Goal: Task Accomplishment & Management: Complete application form

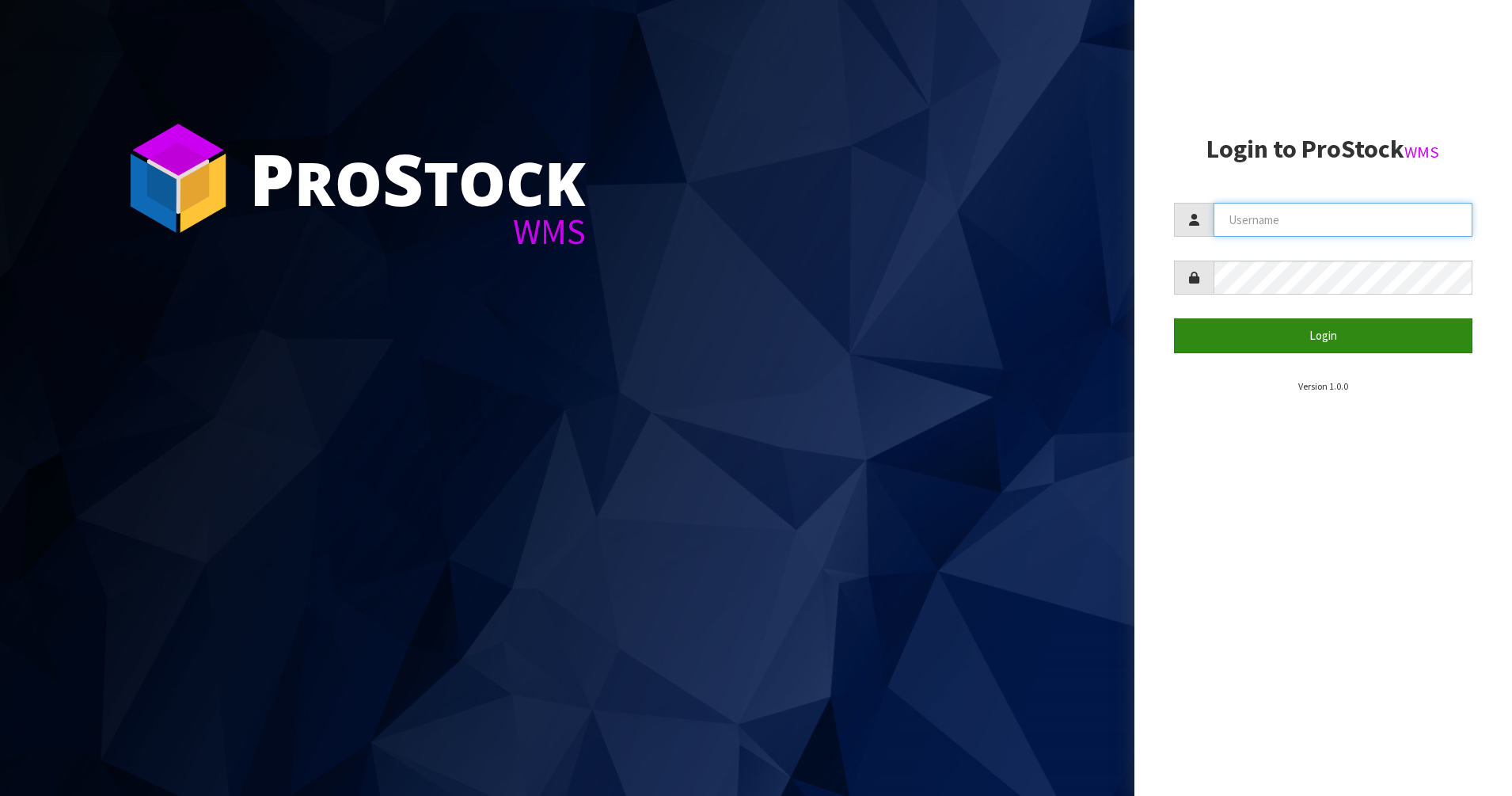
type input "PACIFICBIOLOGICS"
click at [1241, 339] on button "Login" at bounding box center [1323, 335] width 299 height 34
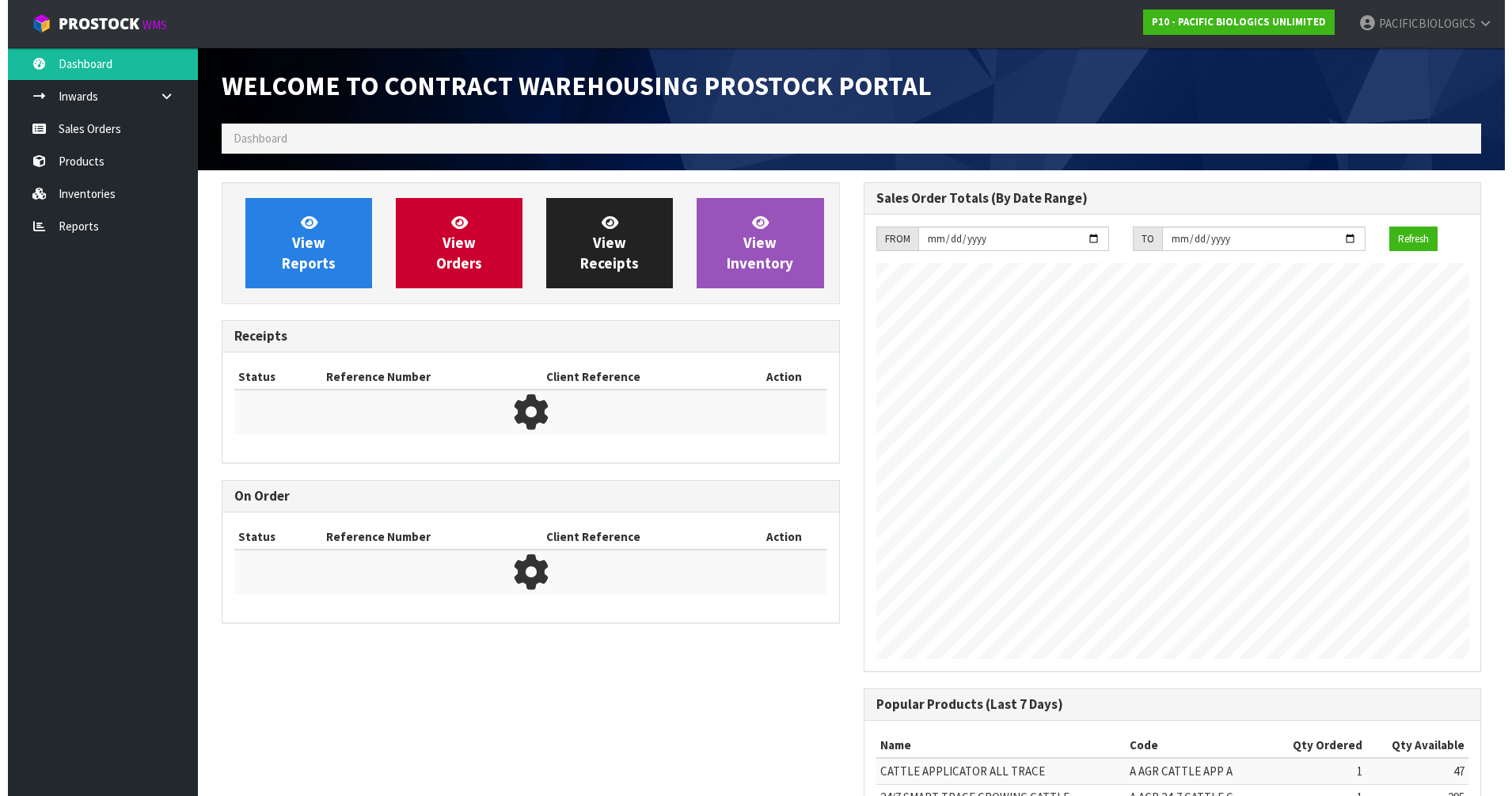
scroll to position [699, 641]
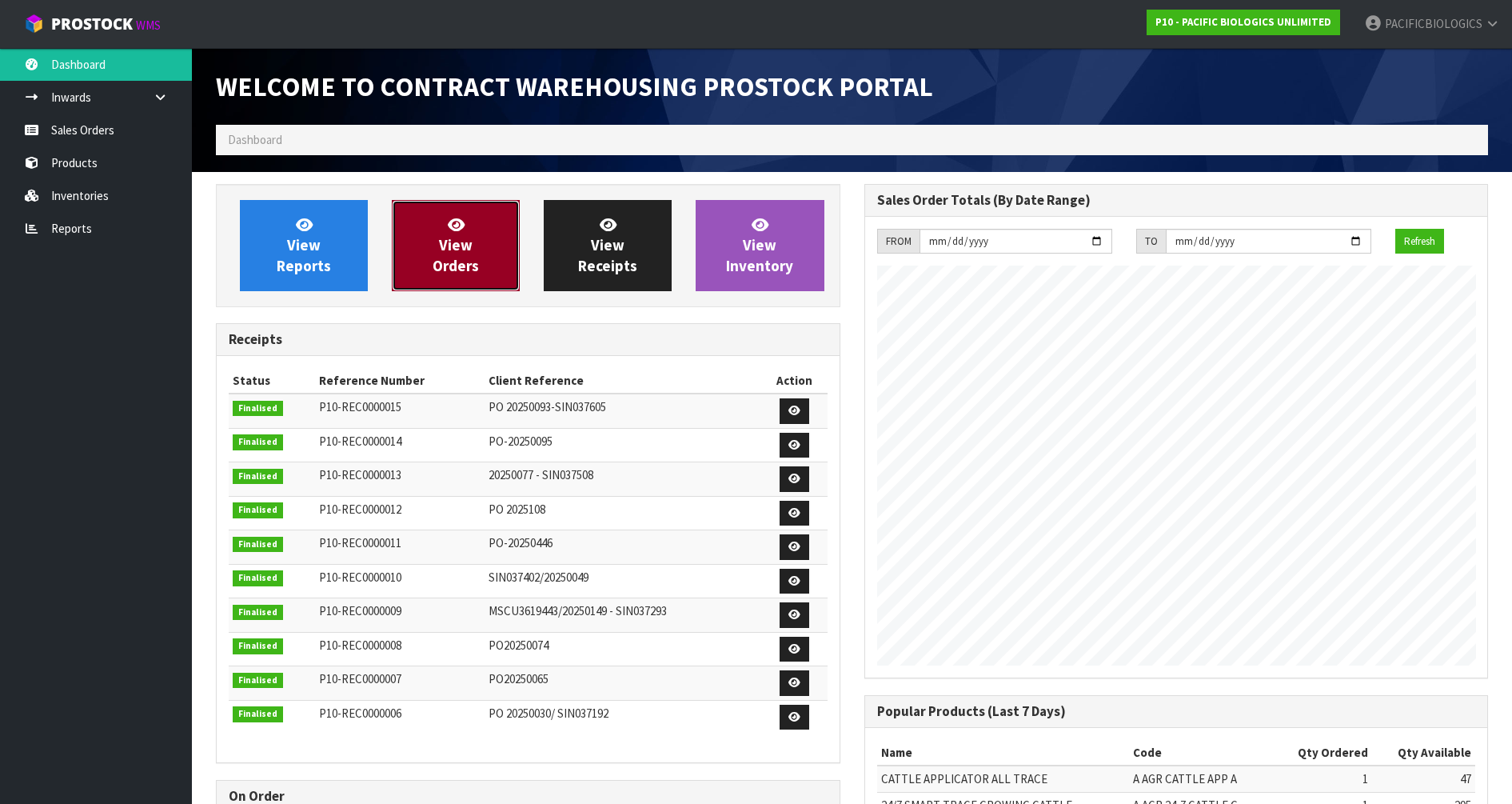
click at [435, 241] on link "View Orders" at bounding box center [455, 246] width 128 height 92
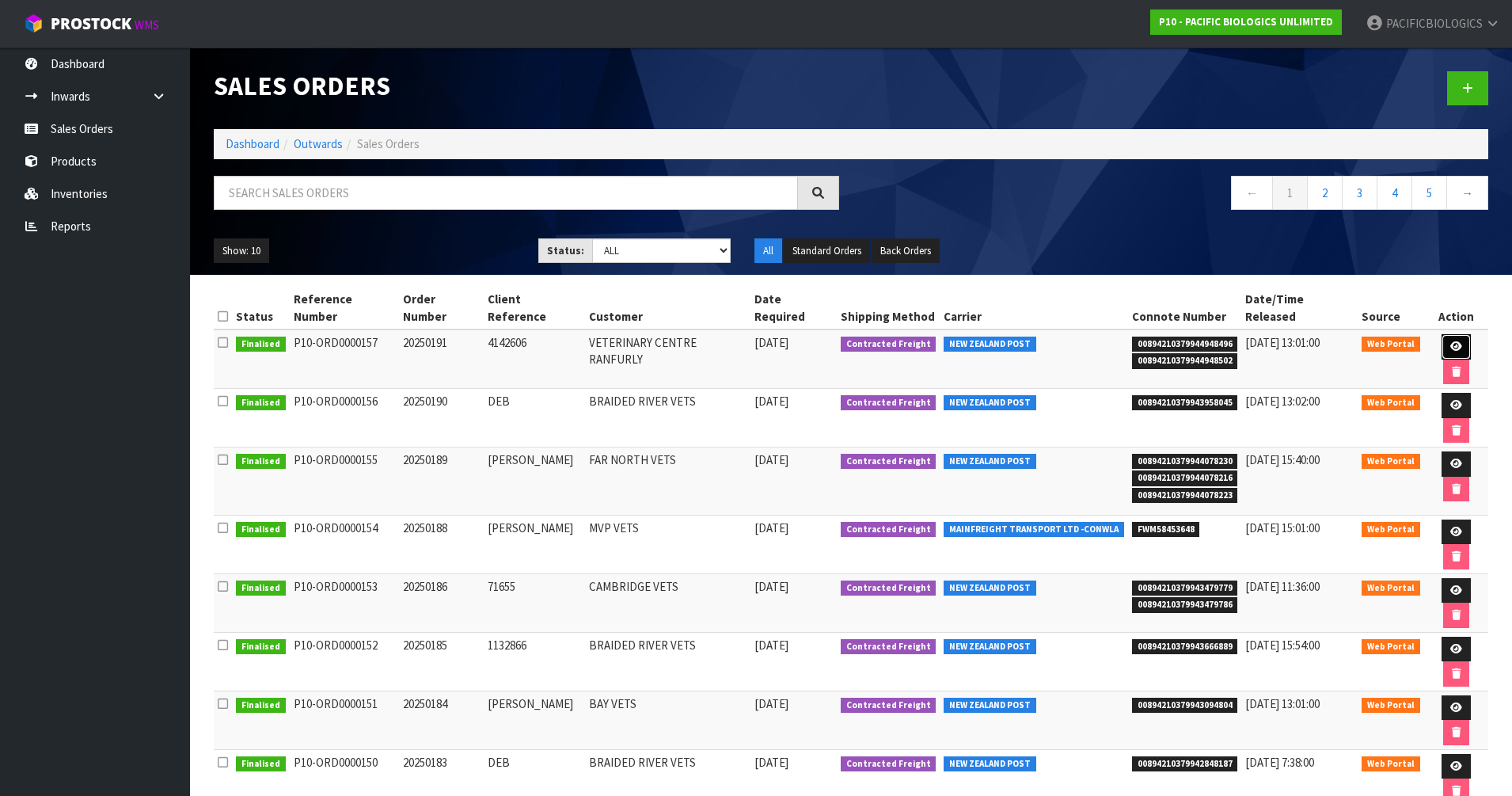
click at [1450, 342] on icon at bounding box center [1456, 346] width 12 height 10
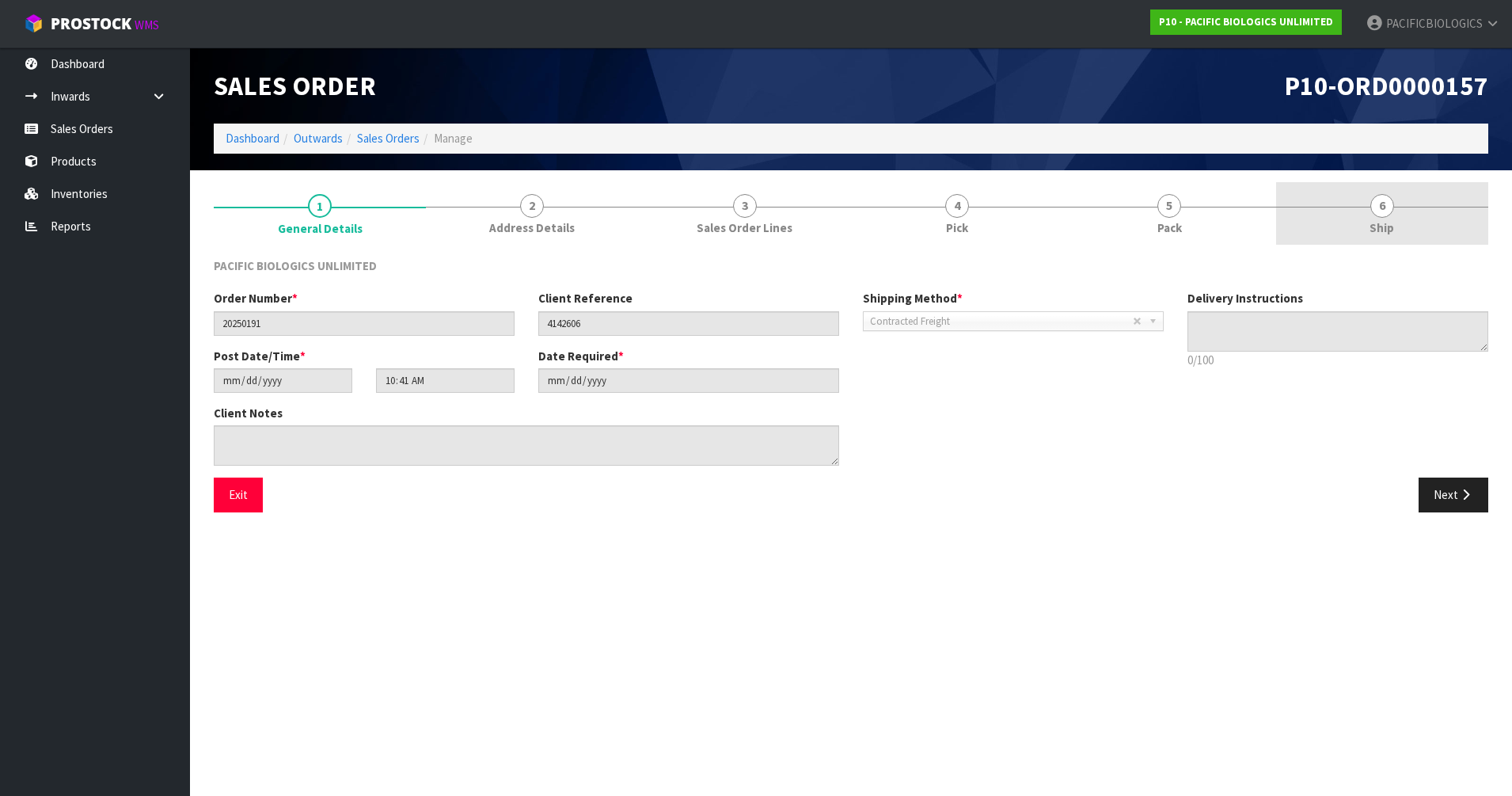
click at [1384, 217] on span "6" at bounding box center [1382, 206] width 24 height 24
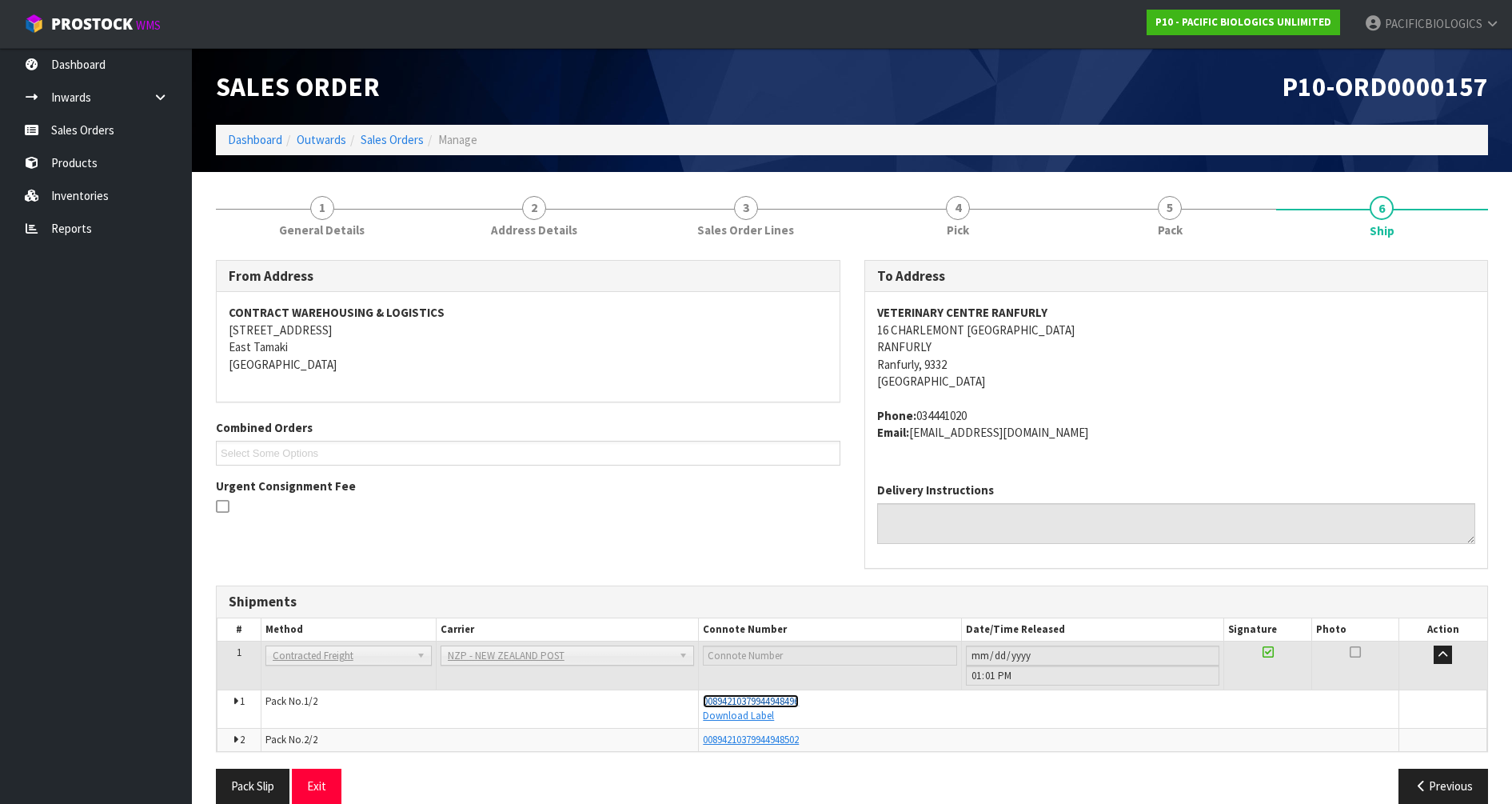
click at [767, 705] on span "00894210379944948496" at bounding box center [750, 701] width 96 height 14
click at [401, 139] on link "Sales Orders" at bounding box center [392, 139] width 64 height 15
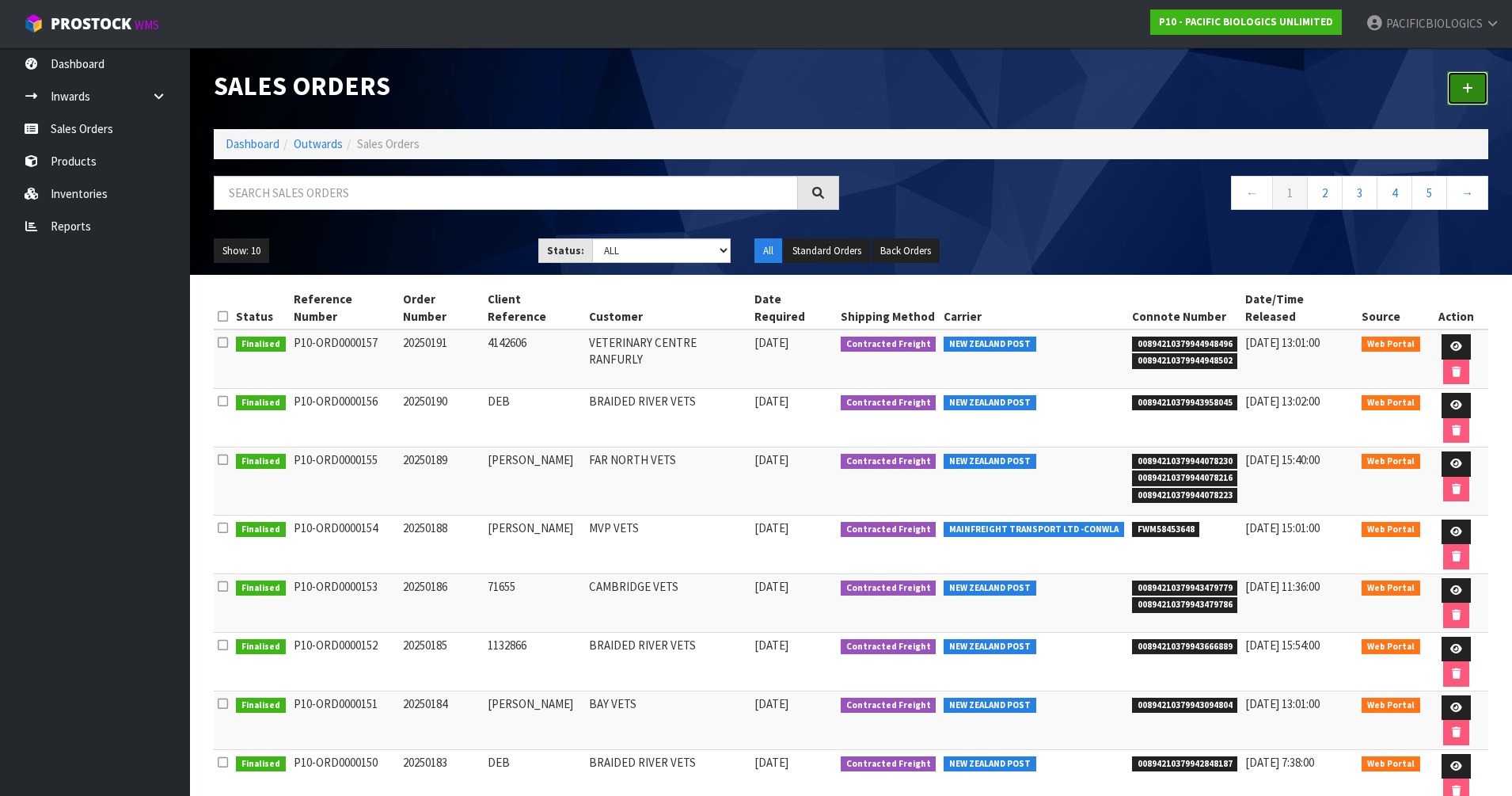
click at [1469, 91] on icon at bounding box center [1468, 88] width 11 height 12
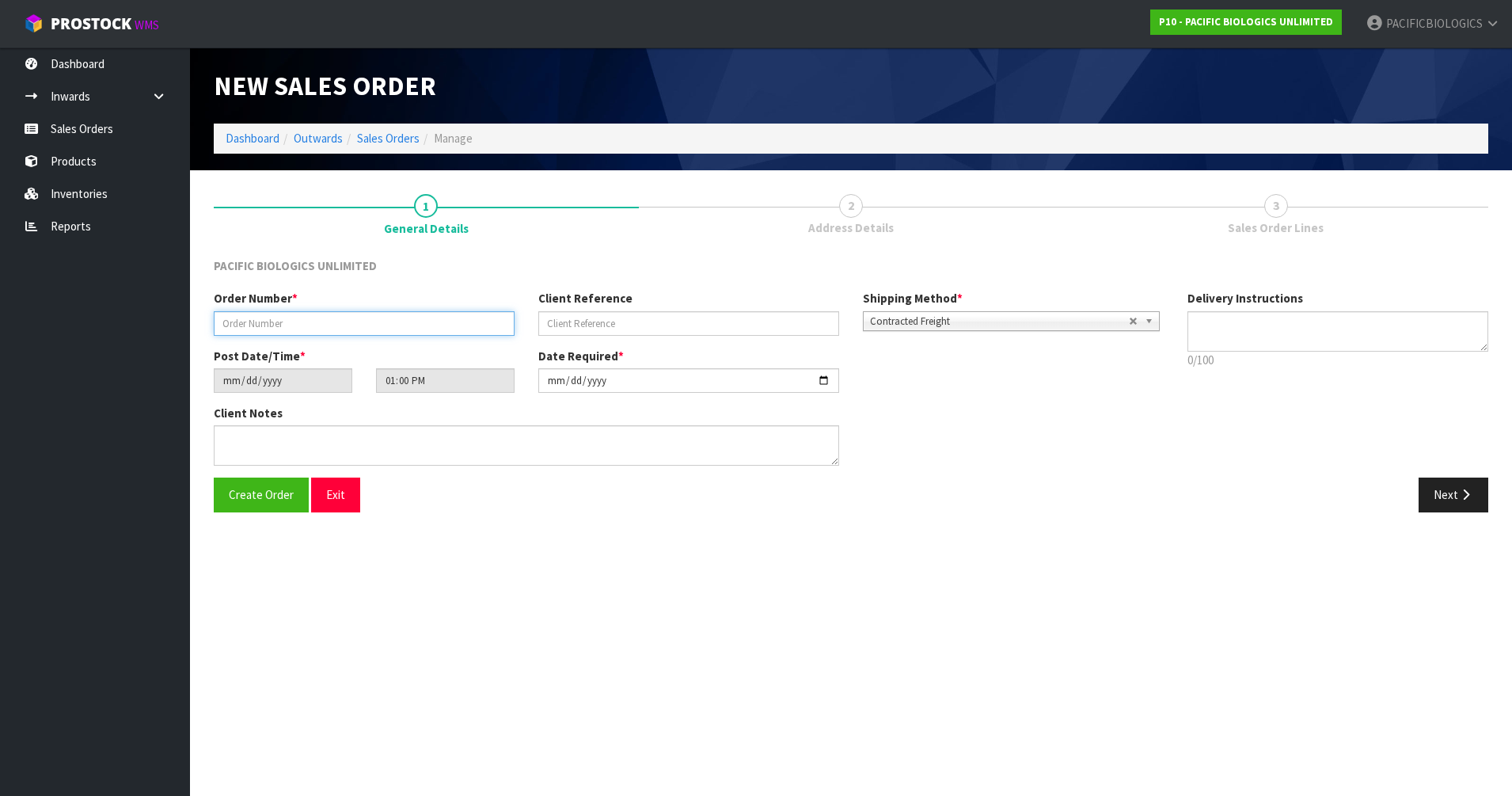
click at [331, 327] on input "text" at bounding box center [364, 323] width 301 height 25
type input "20250192"
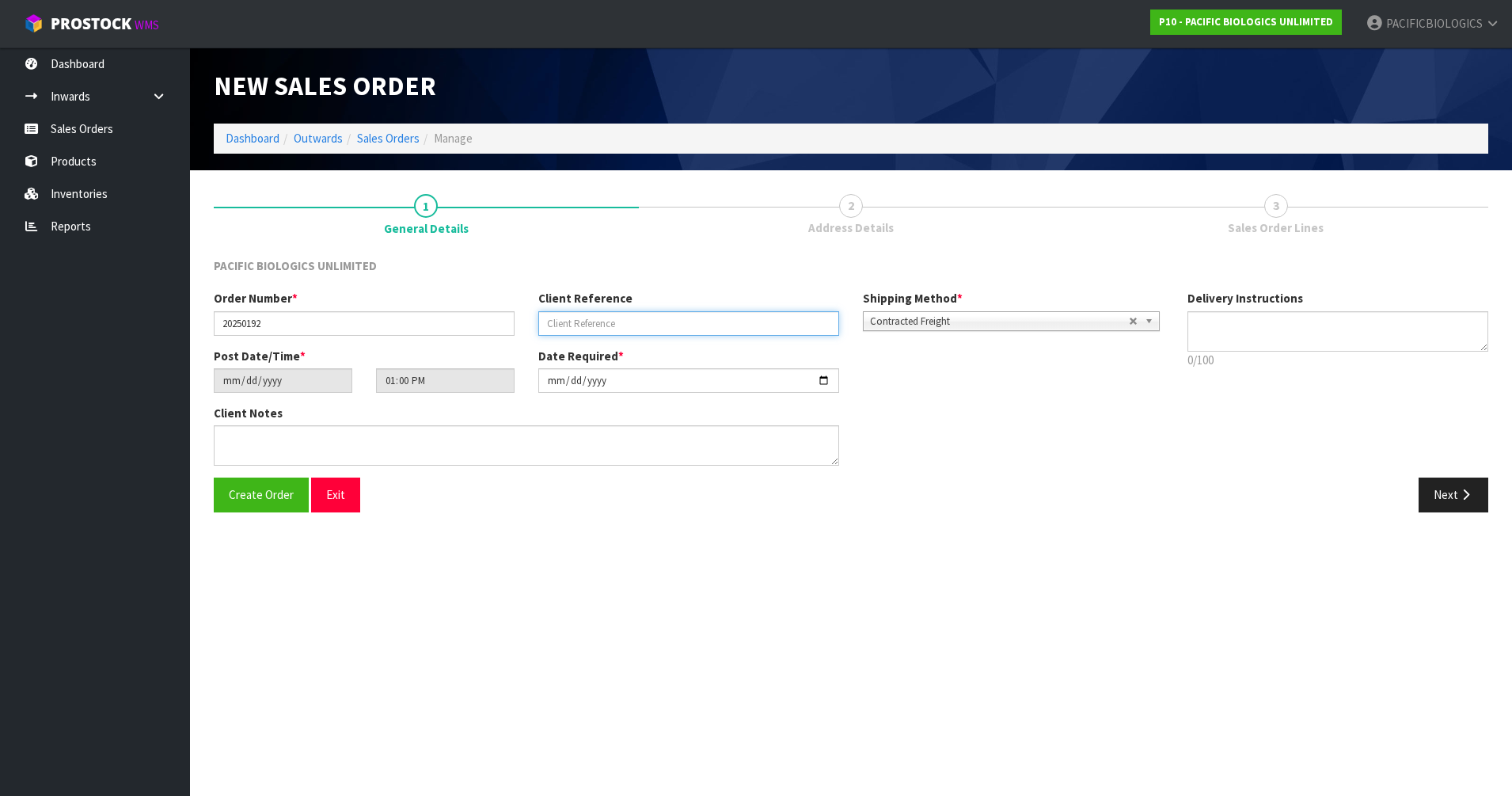
click at [608, 326] on input "text" at bounding box center [688, 323] width 301 height 25
type input "[PERSON_NAME]"
click at [1444, 486] on button "Next" at bounding box center [1453, 494] width 69 height 34
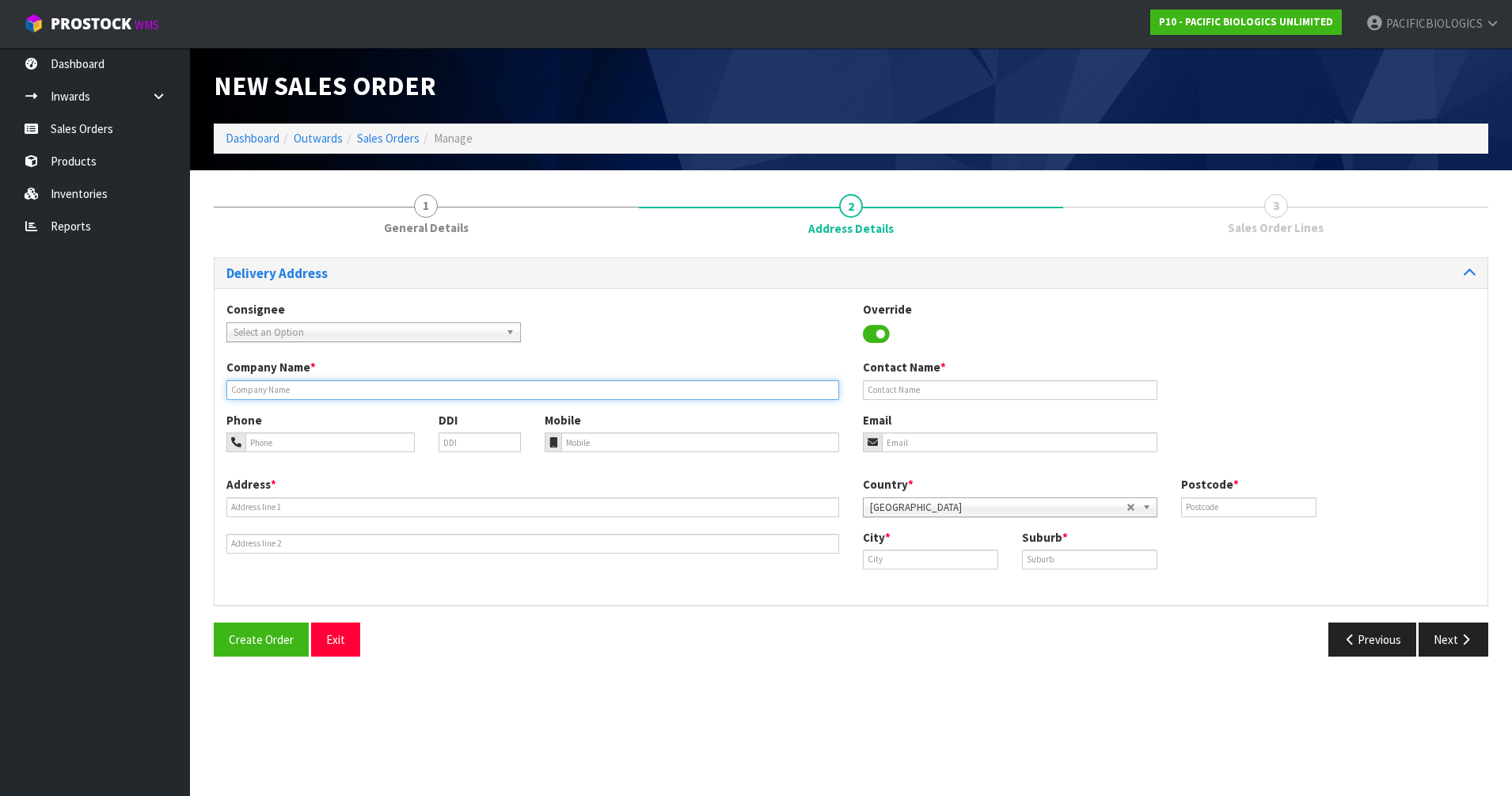
click at [326, 388] on input "text" at bounding box center [533, 390] width 613 height 19
type input "[PERSON_NAME]"
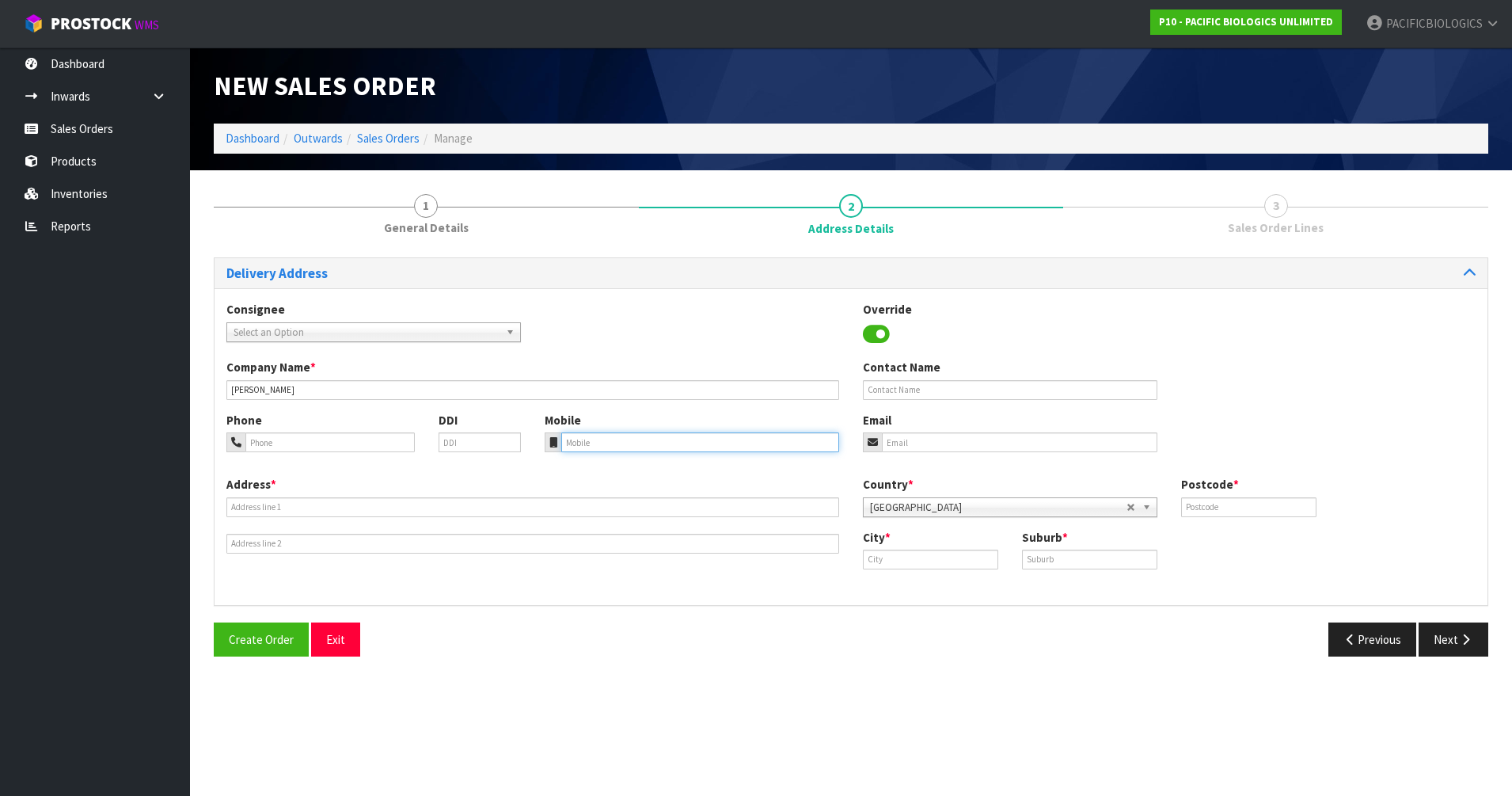
click at [626, 448] on input "tel" at bounding box center [700, 442] width 278 height 19
type input "0272608044"
click at [956, 438] on input "email" at bounding box center [1020, 442] width 276 height 19
type input "[EMAIL_ADDRESS][DOMAIN_NAME]"
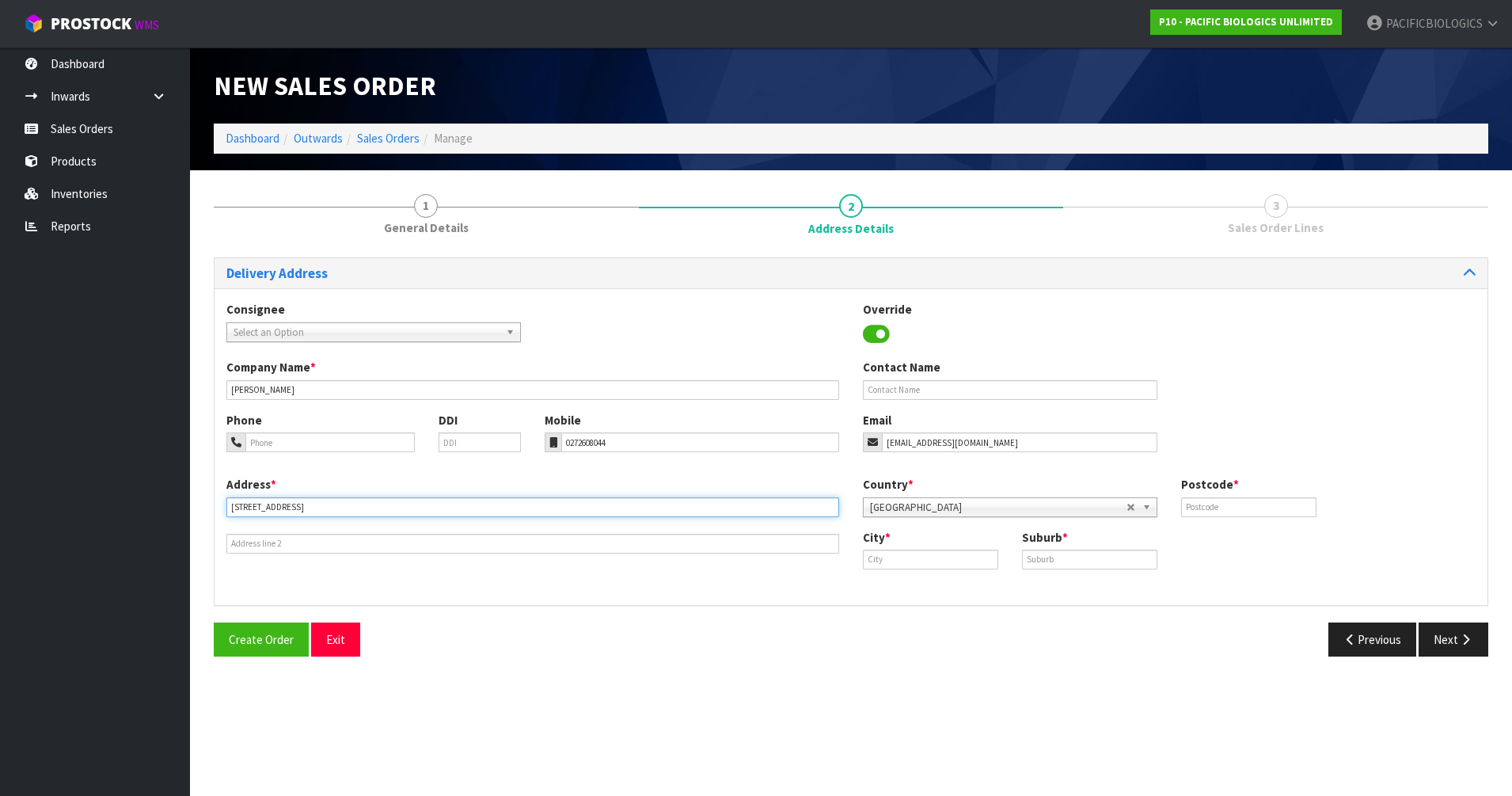
type input "[STREET_ADDRESS]"
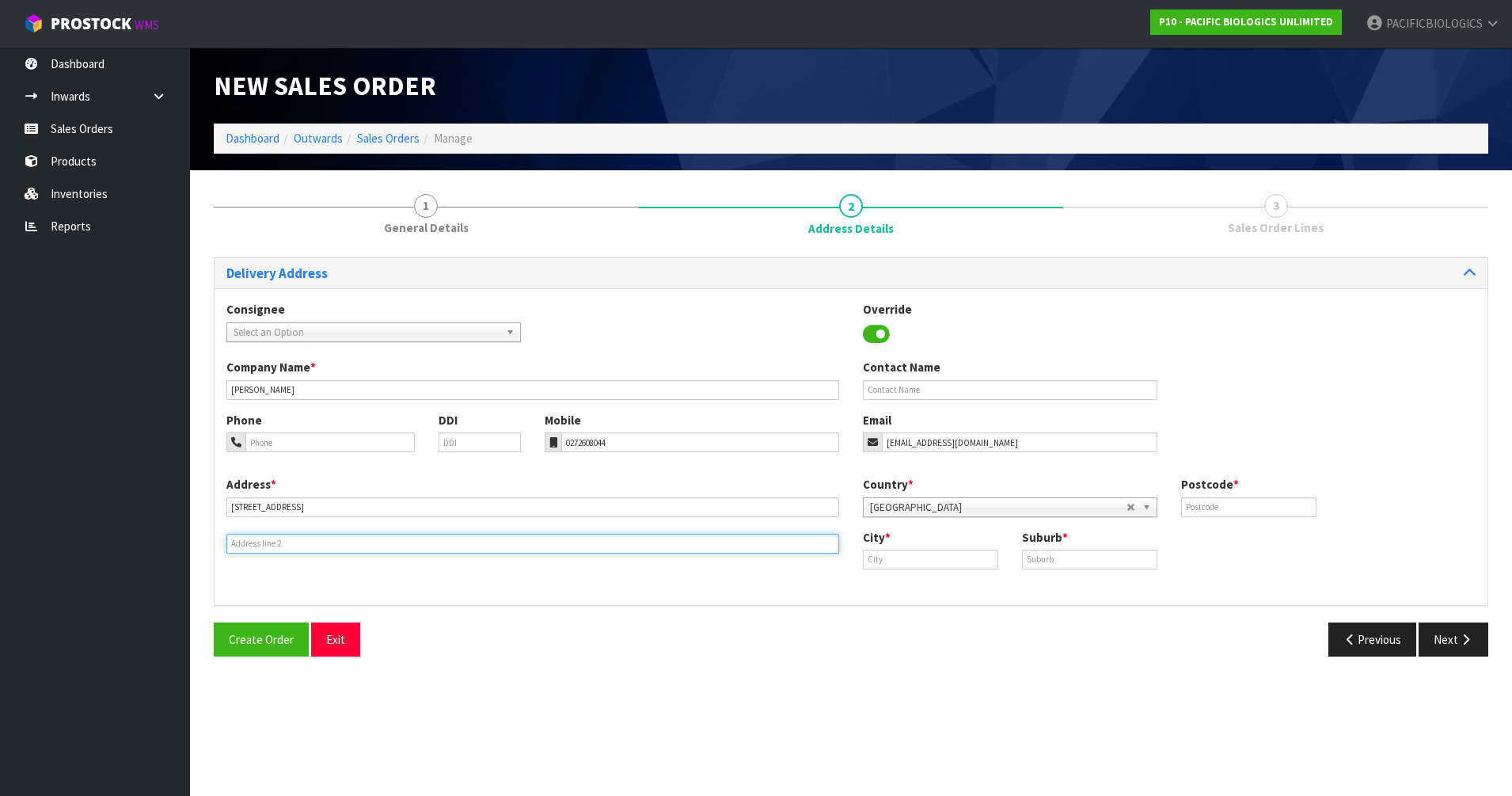
click at [293, 543] on input "text" at bounding box center [533, 543] width 613 height 19
type input "RD 1"
click at [932, 555] on input "text" at bounding box center [931, 559] width 135 height 19
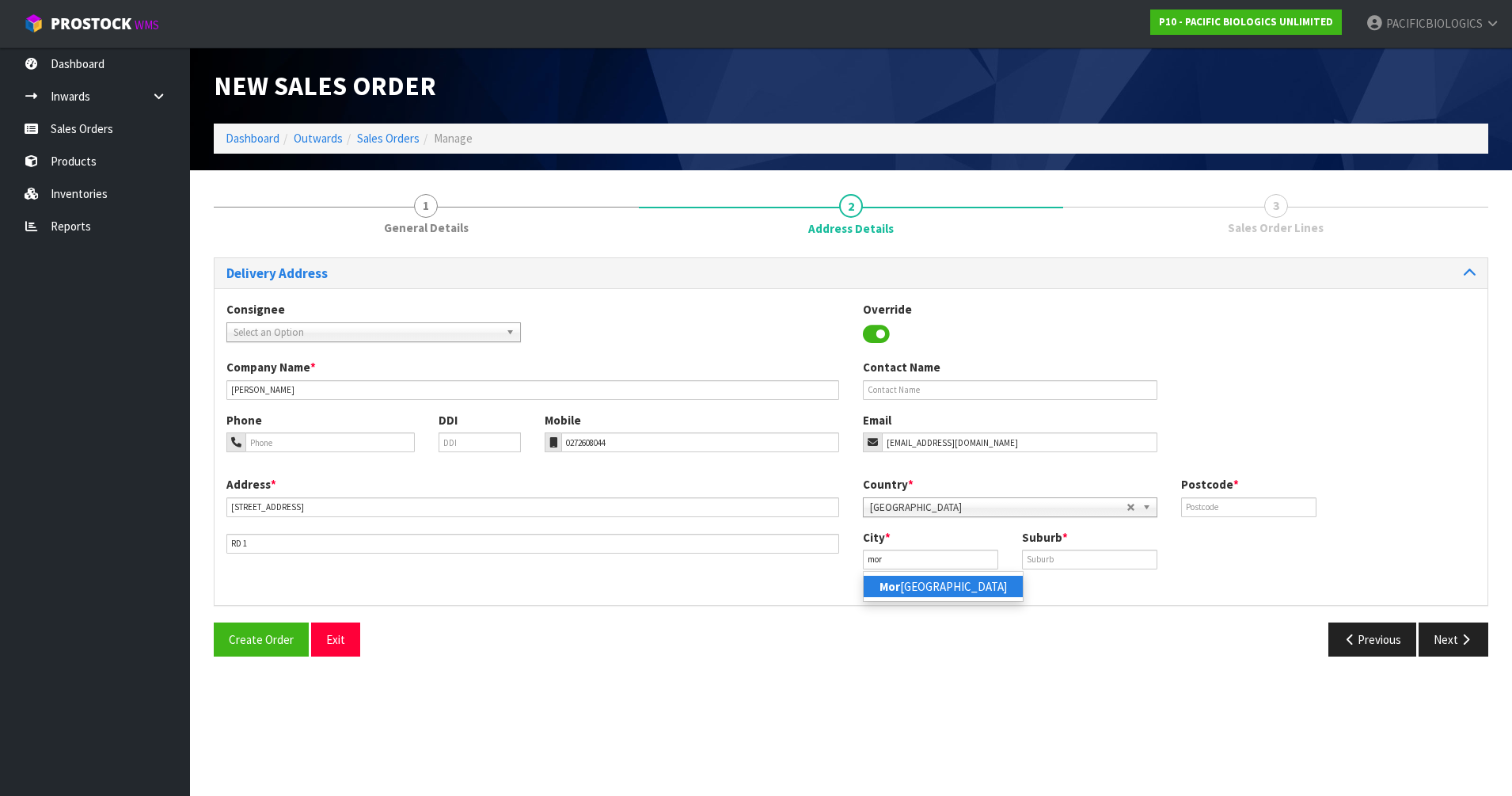
click at [941, 587] on link "Mor rinsville" at bounding box center [943, 586] width 159 height 21
type input "Morrinsville"
click at [1041, 560] on input "text" at bounding box center [1089, 559] width 135 height 19
type input "[GEOGRAPHIC_DATA]"
click at [1261, 501] on input "text" at bounding box center [1248, 506] width 135 height 19
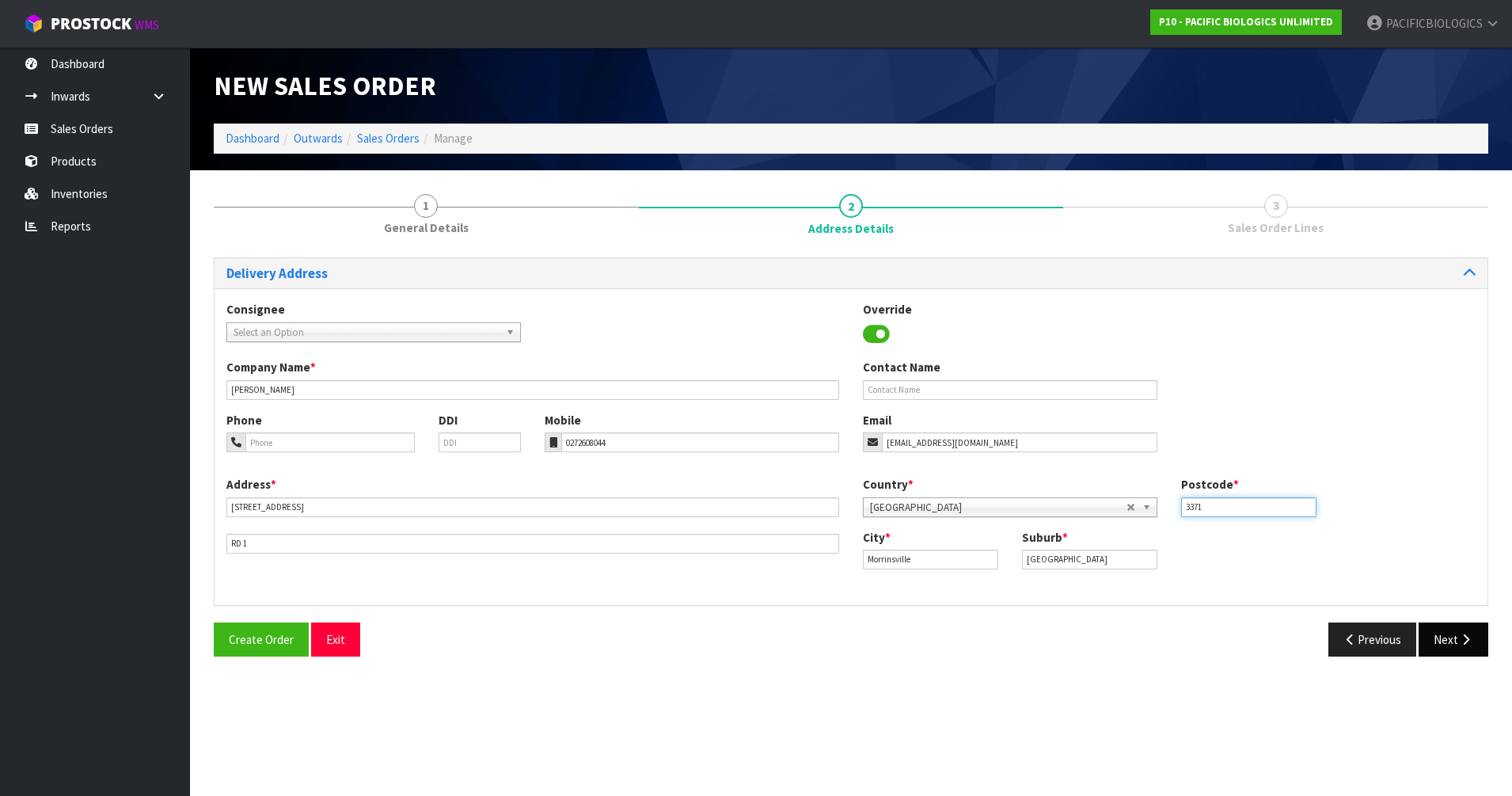
type input "3371"
click at [1451, 638] on button "Next" at bounding box center [1453, 639] width 69 height 34
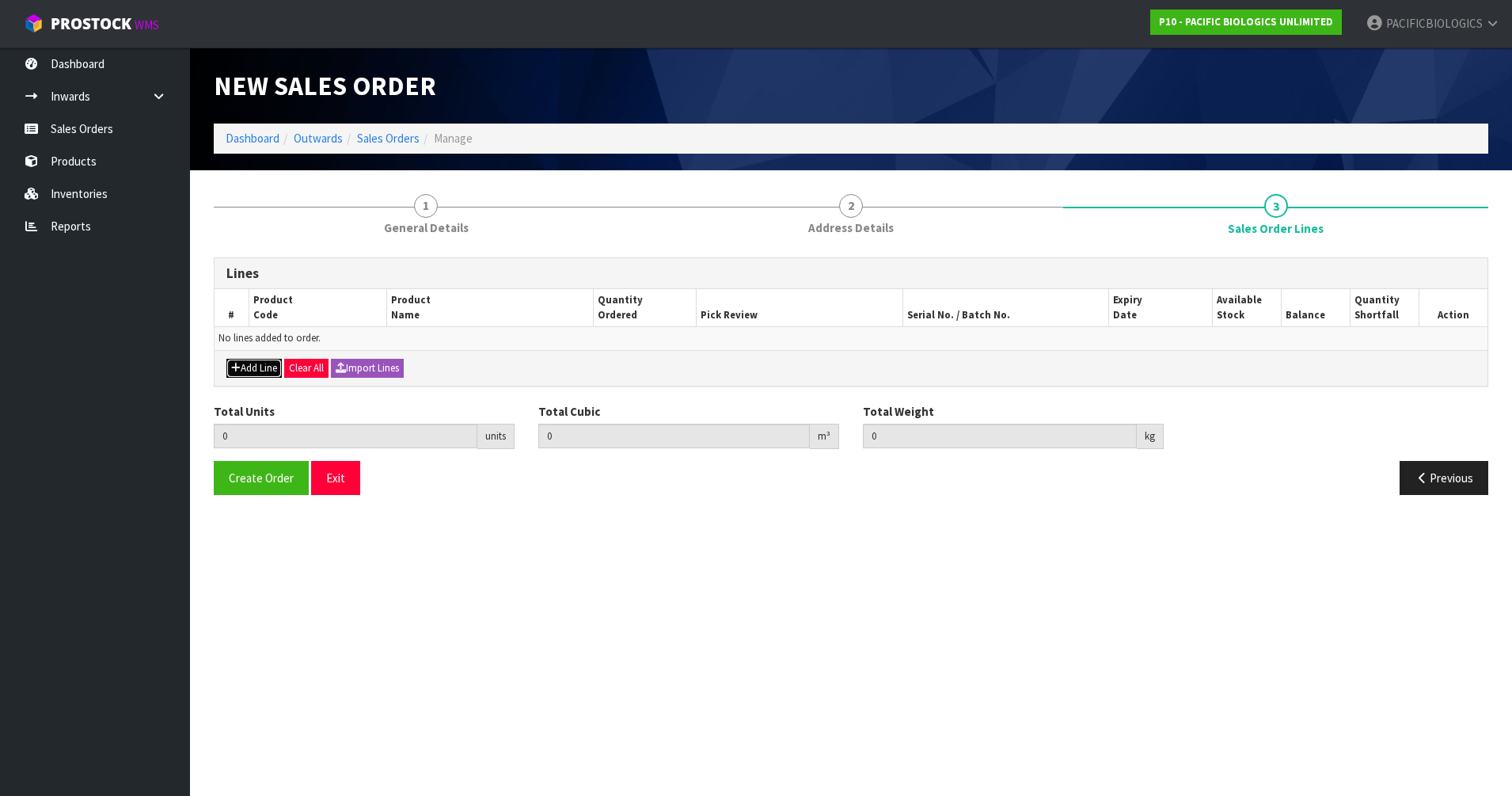
click at [246, 365] on button "Add Line" at bounding box center [254, 368] width 56 height 19
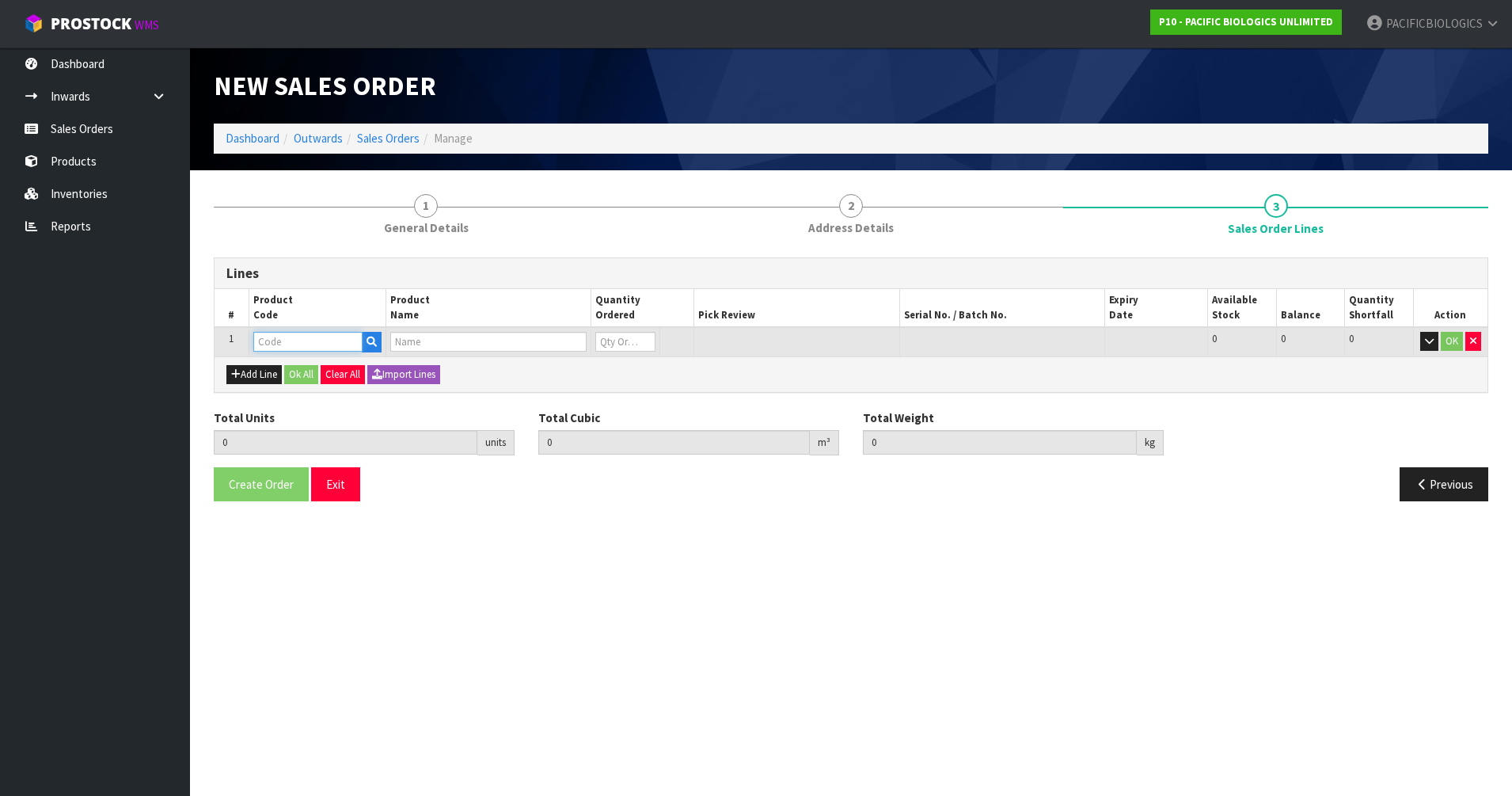
click at [268, 344] on input "text" at bounding box center [308, 341] width 109 height 19
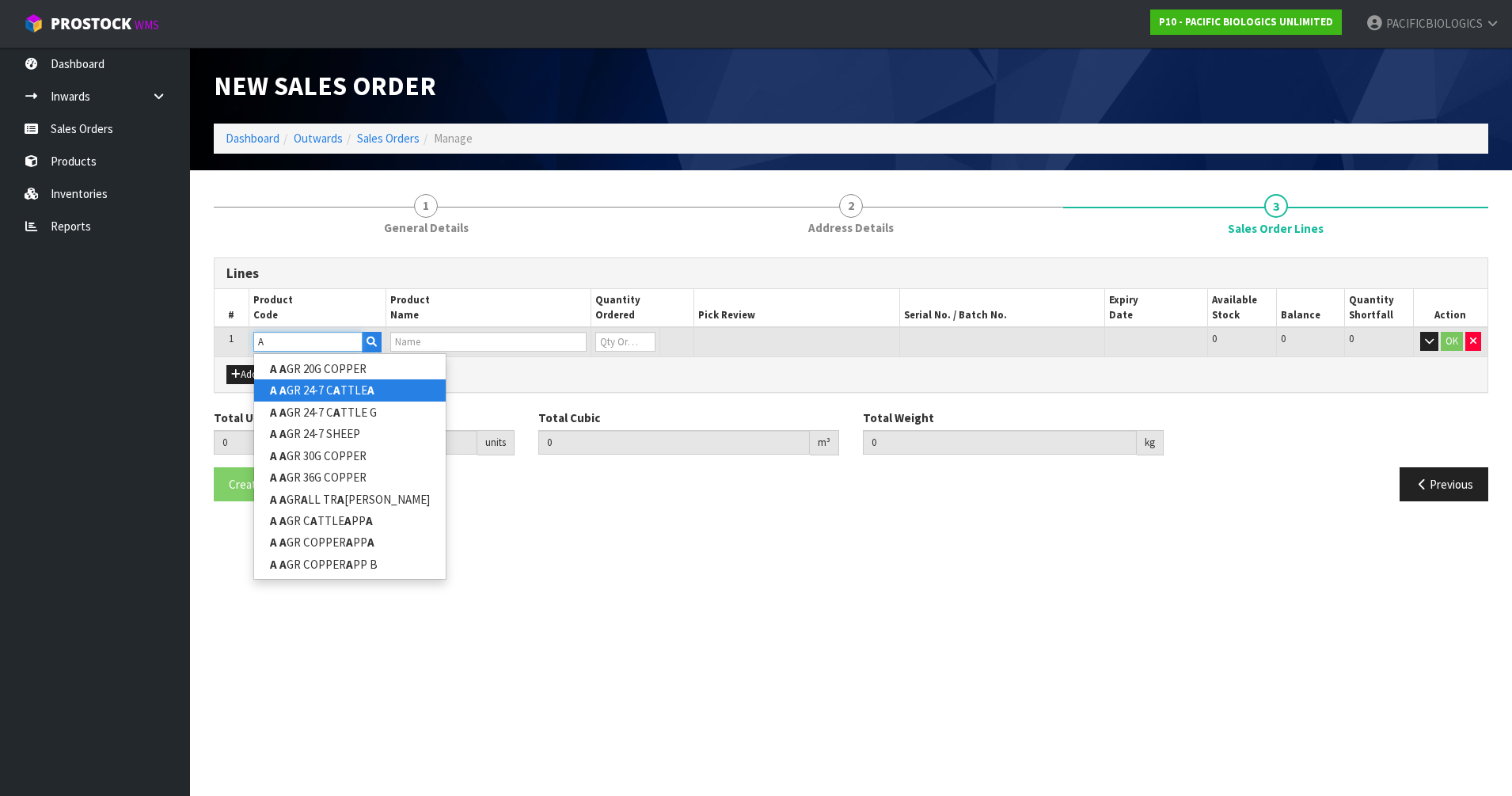
type input "A"
click at [368, 389] on strong "A" at bounding box center [371, 390] width 7 height 15
type input "A AGR 24-7 CATTLE A"
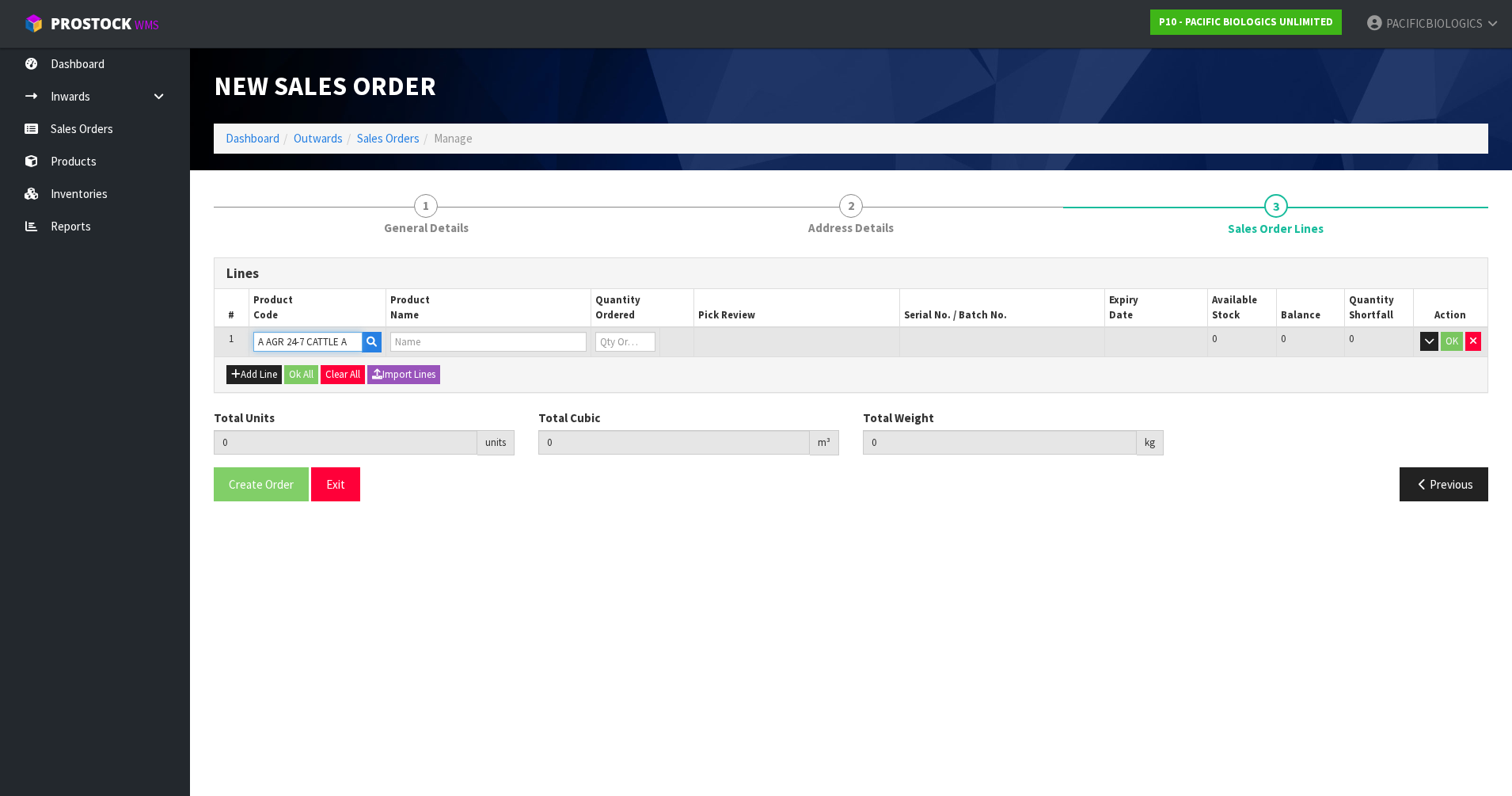
type input "0.000000"
type input "0.000"
type input "24/7 SMART TRACE ADULT CATTLE"
type input "0"
click at [616, 338] on input "0" at bounding box center [625, 341] width 60 height 19
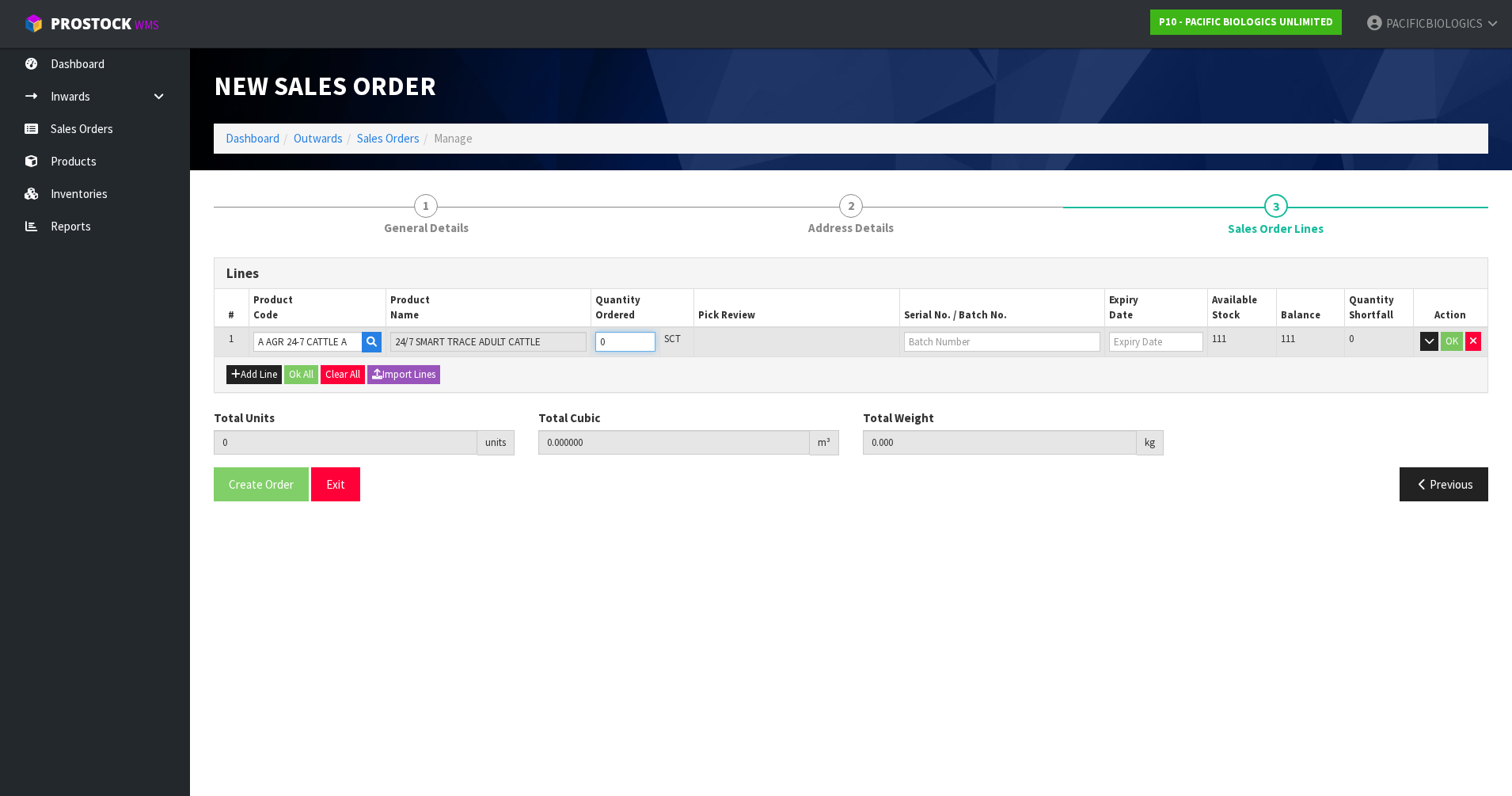
type input "0"
type input "1"
type input "0.00096"
type input "1.55"
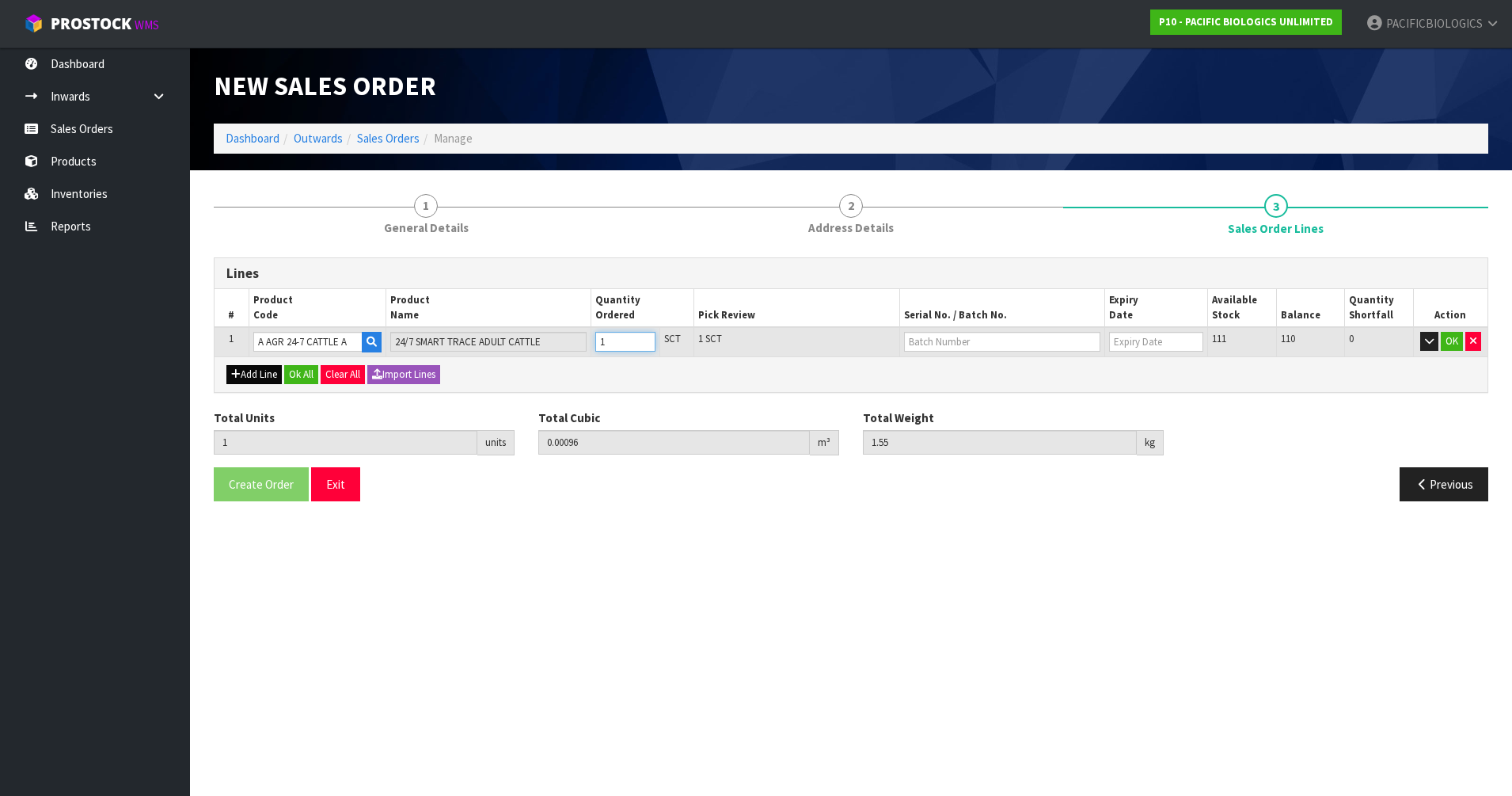
type input "1"
click at [264, 368] on button "Add Line" at bounding box center [254, 374] width 56 height 19
type input "0"
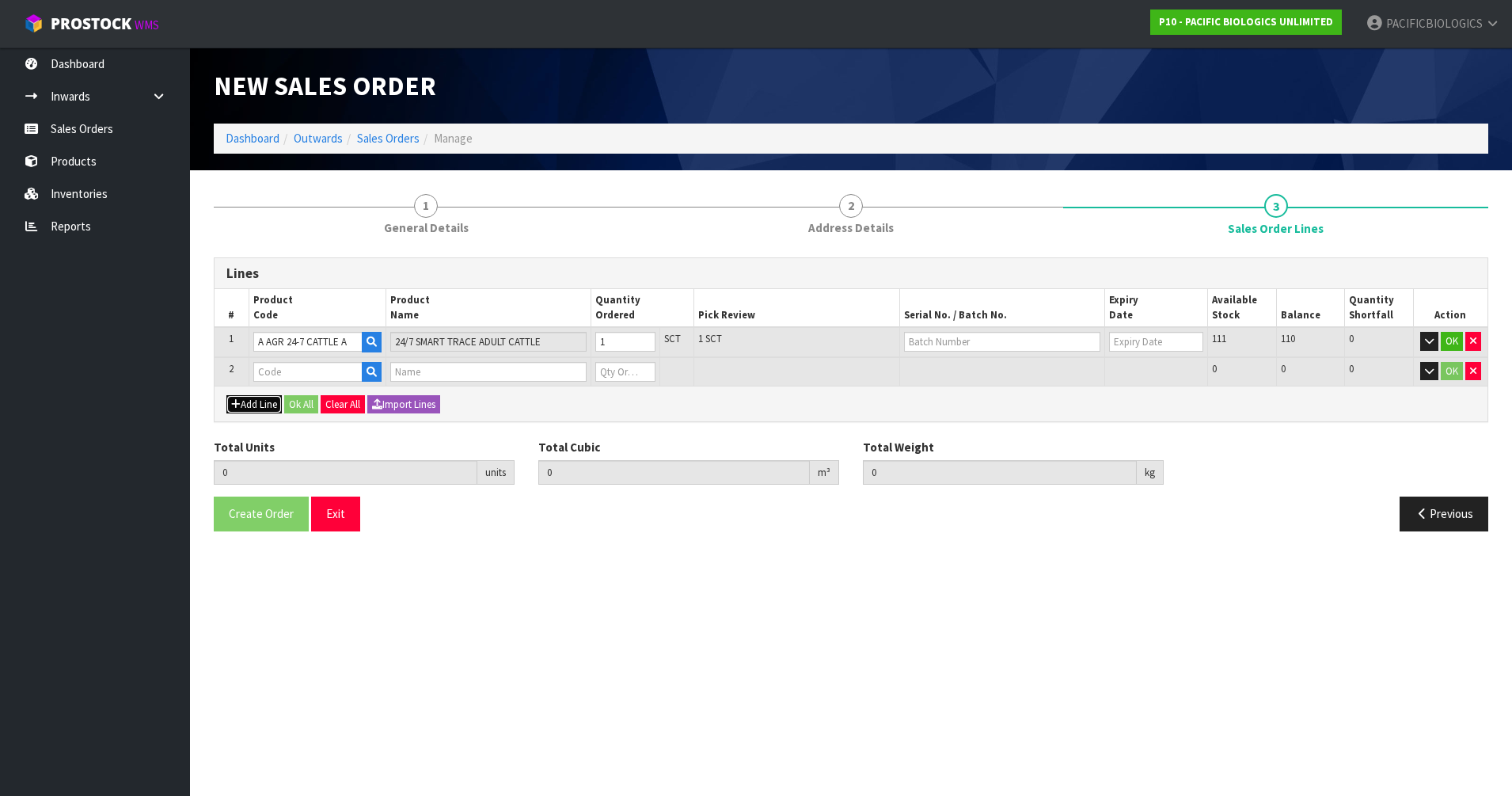
click at [227, 395] on button "Add Line" at bounding box center [254, 404] width 56 height 19
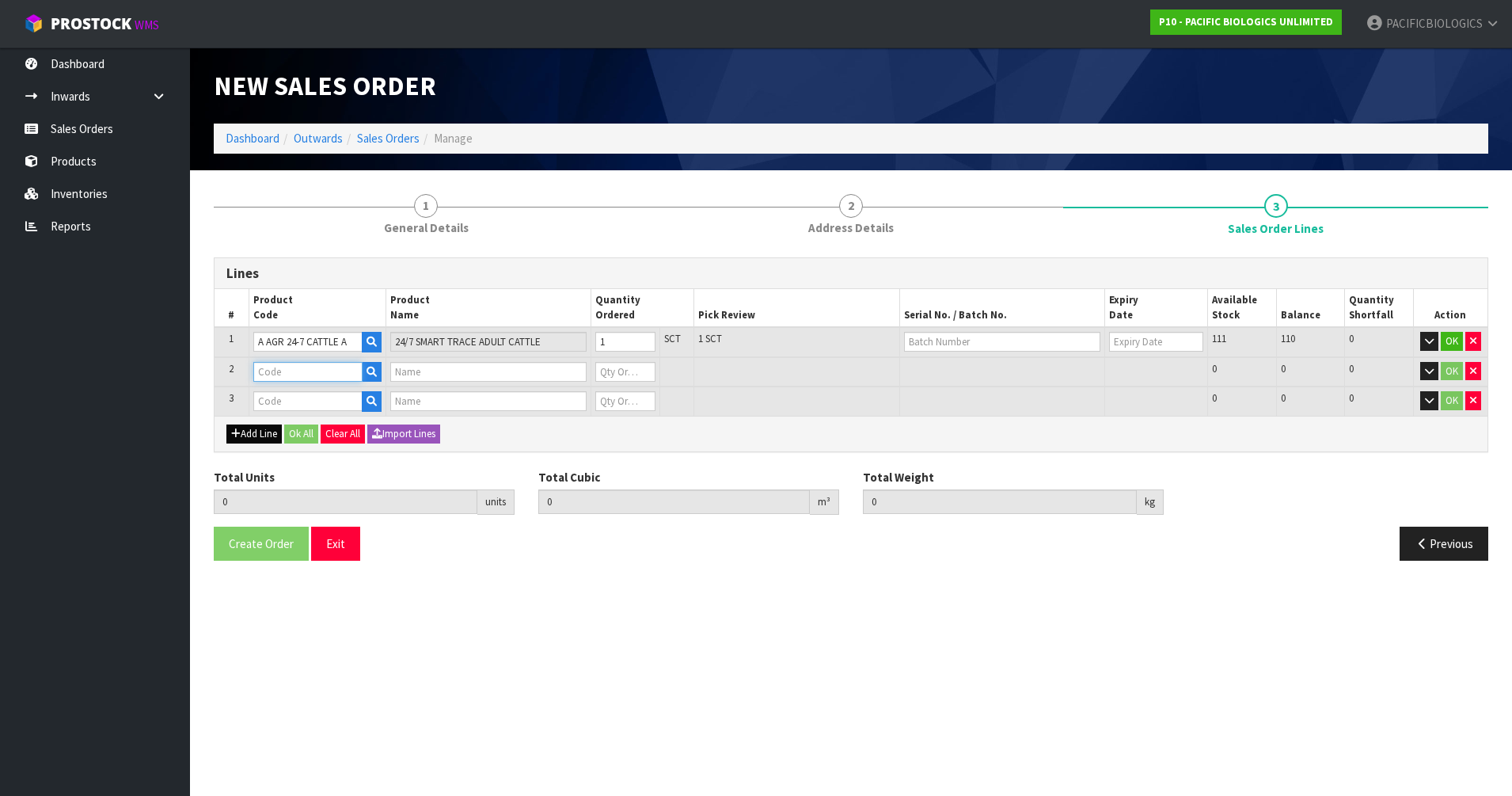
click at [263, 368] on input "text" at bounding box center [308, 371] width 109 height 19
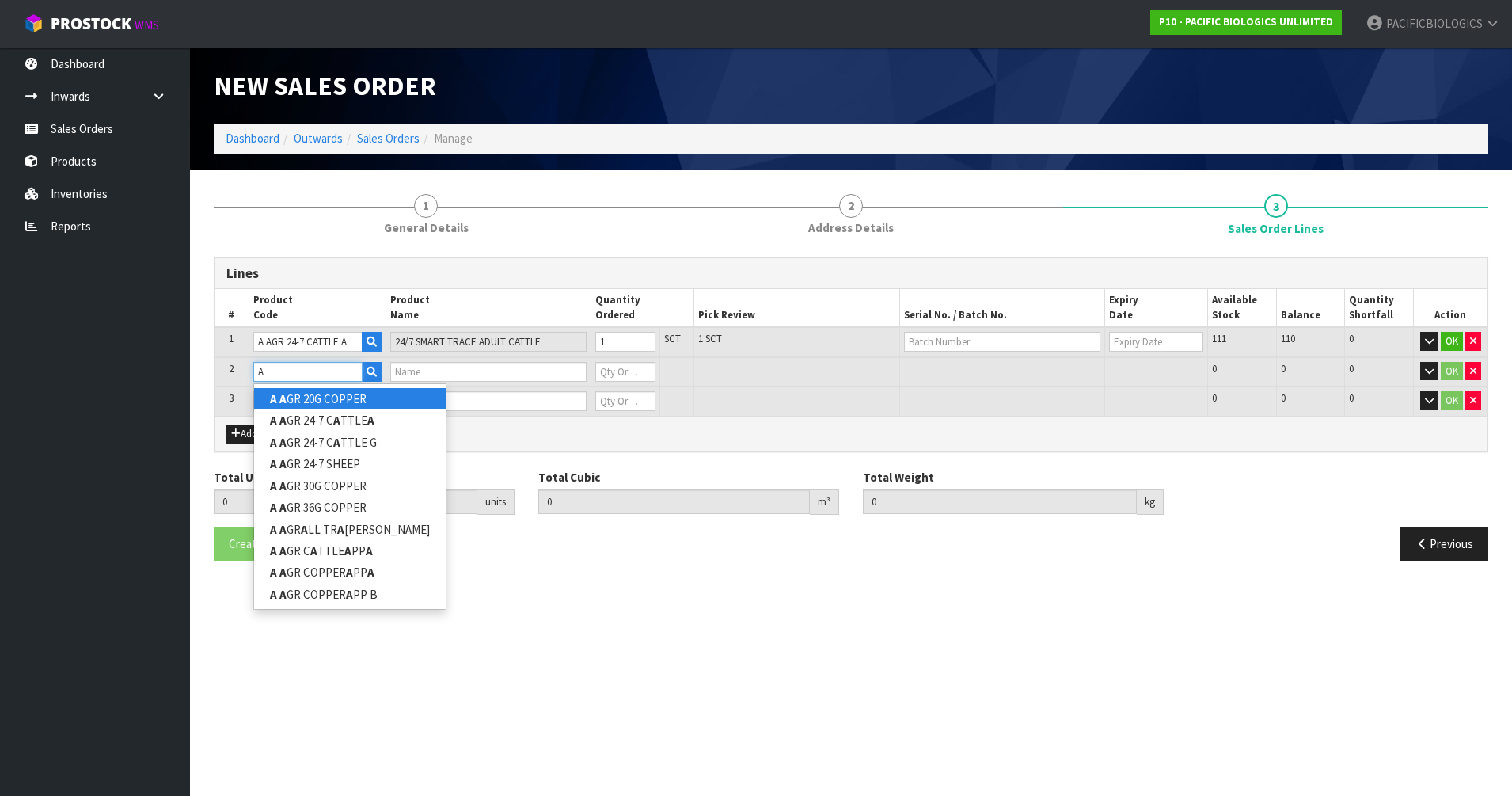
type input "A"
click at [339, 399] on link "A A GR 20G COPPER" at bounding box center [350, 398] width 192 height 21
type input "A AGR 20G COPPER"
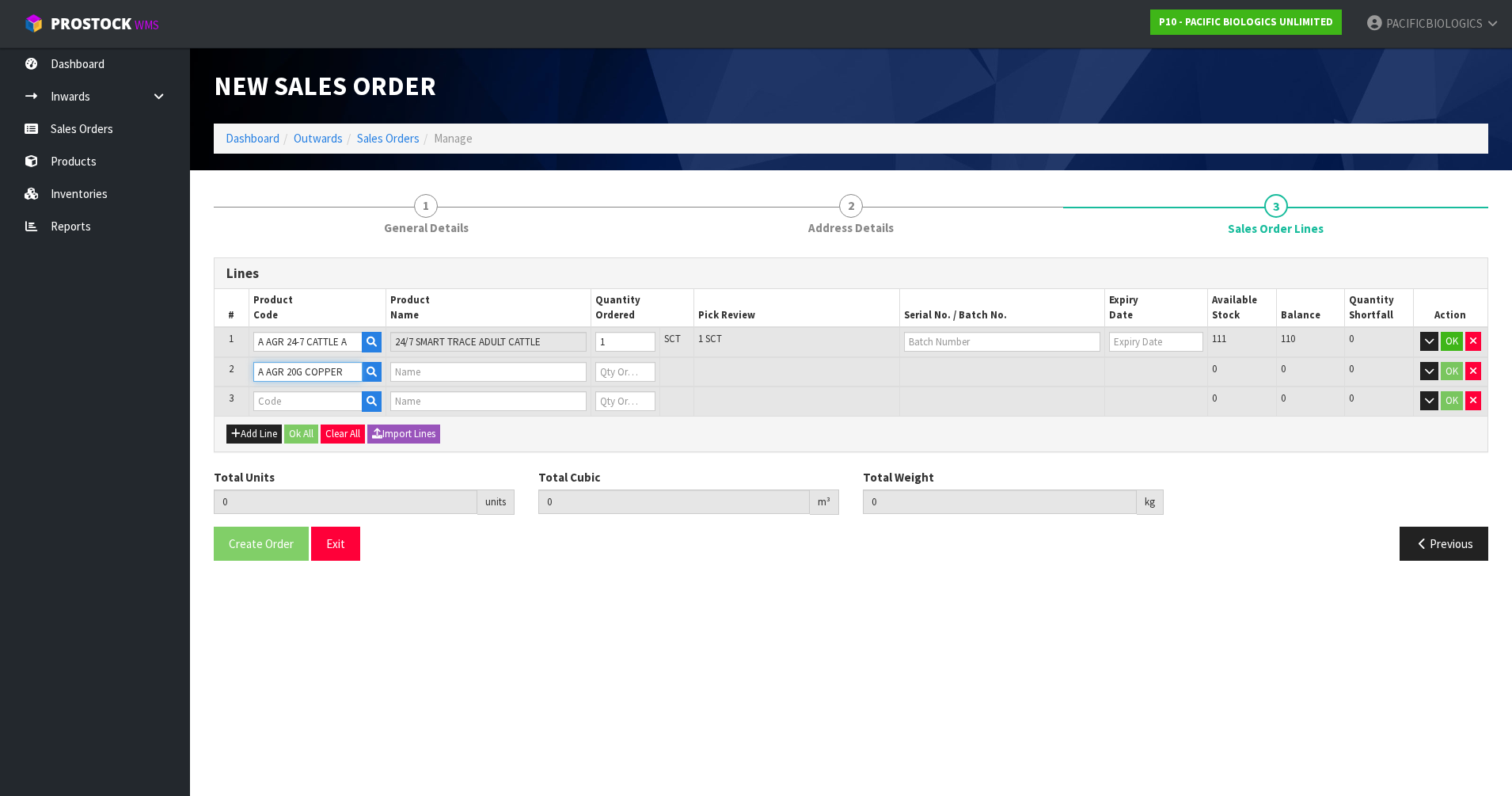
type input "A AGR 20G COPPER (1 X 24)"
type input "0"
click at [616, 374] on input "0" at bounding box center [625, 371] width 60 height 19
type input "1"
click at [278, 401] on input "text" at bounding box center [308, 401] width 109 height 19
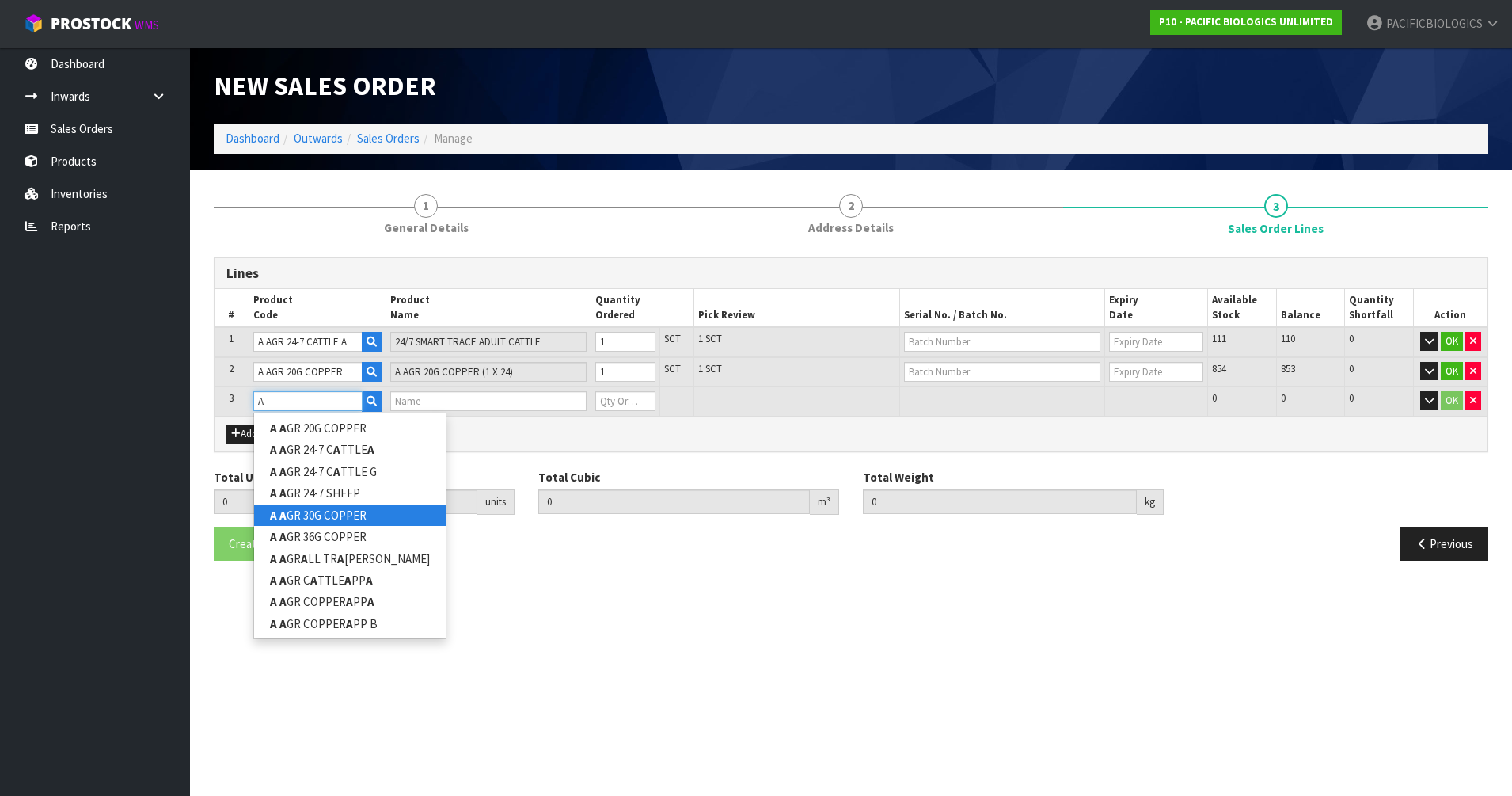
type input "A"
click at [332, 512] on link "A A GR 30G COPPER" at bounding box center [350, 515] width 192 height 21
type input "A AGR 30G COPPER"
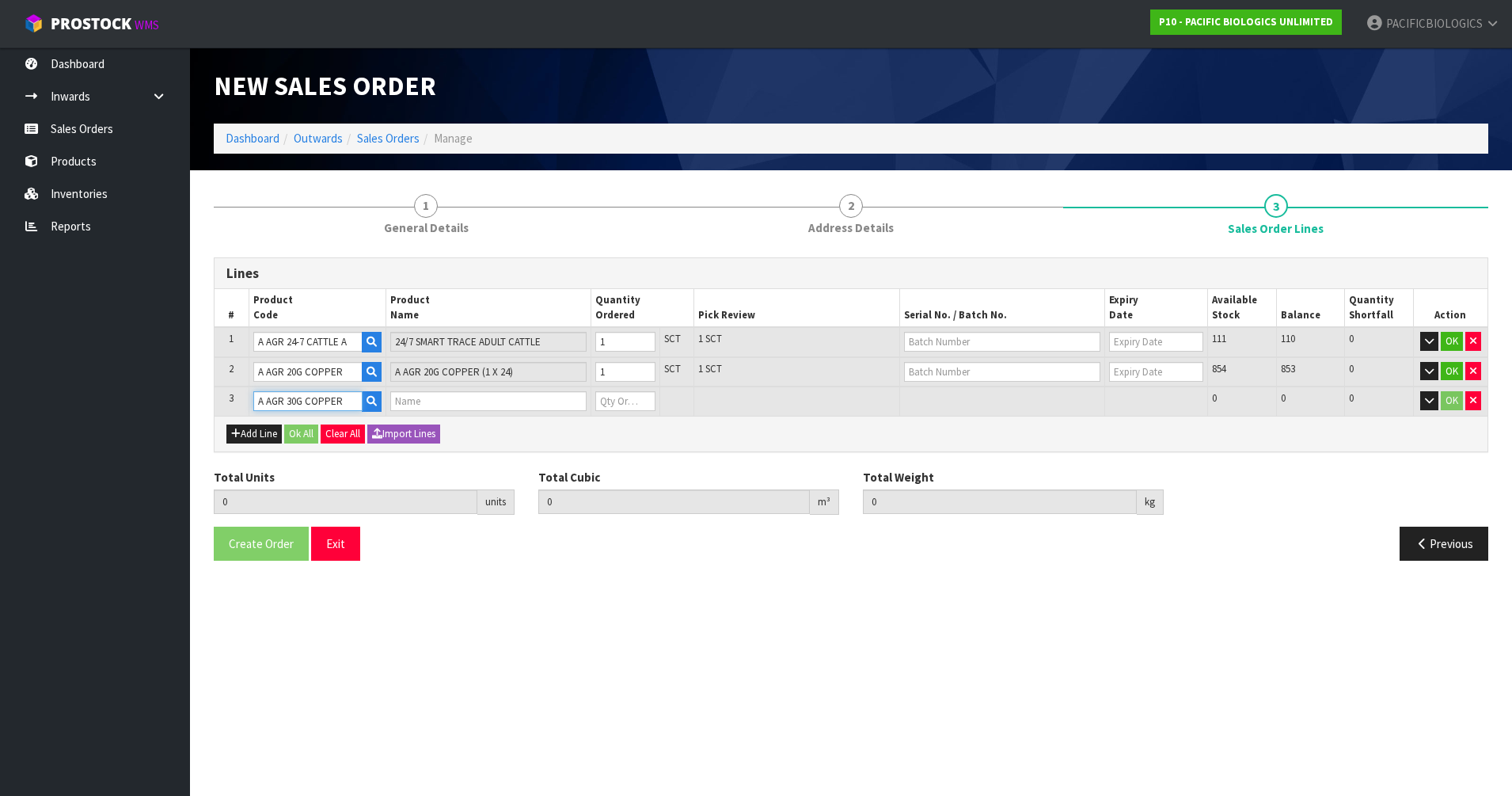
type input "2"
type input "0.001701"
type input "2.1"
type input "A AGR 30G COPPER (1 X 24)"
type input "0"
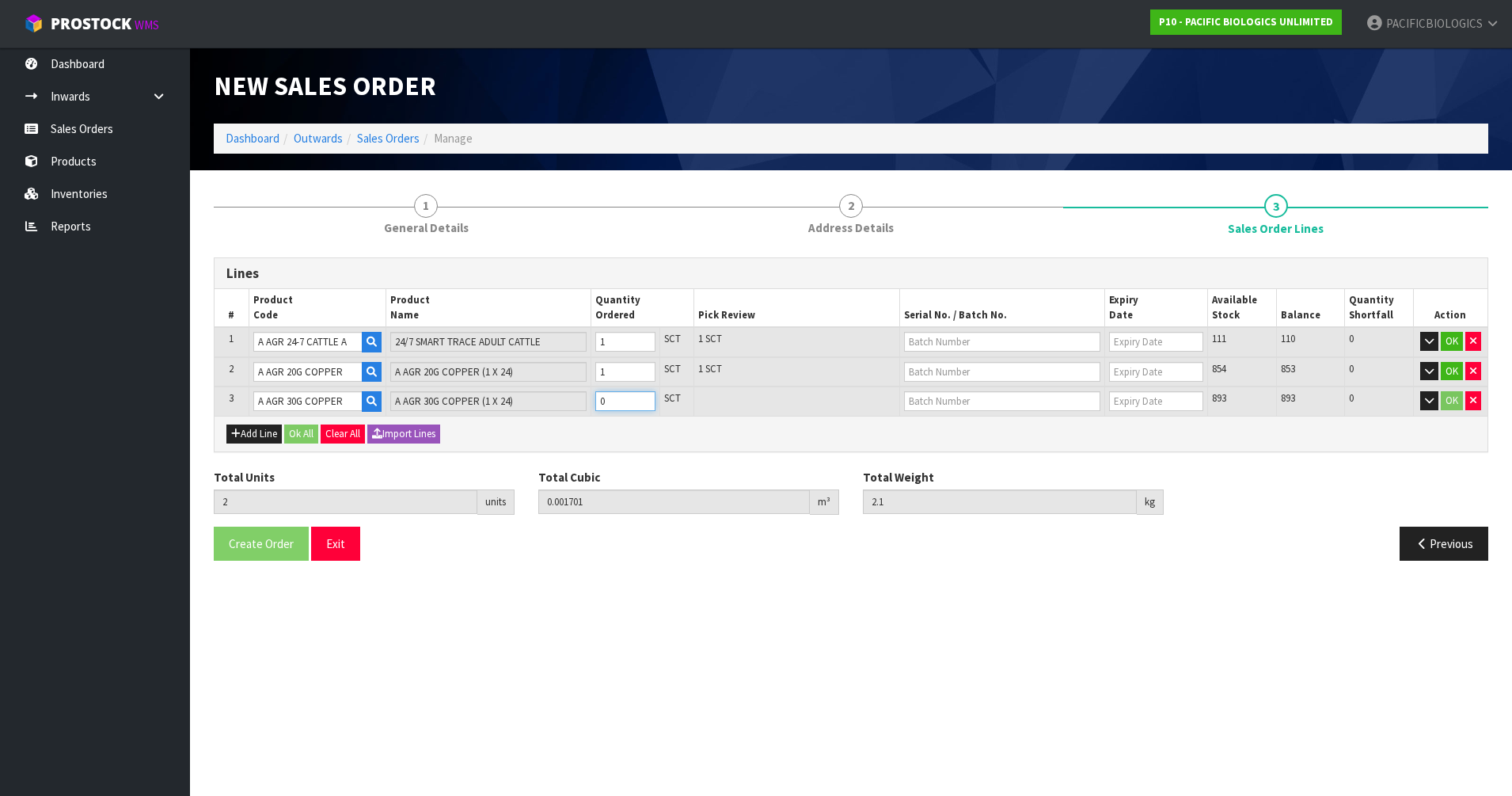
click at [622, 400] on input "0" at bounding box center [625, 401] width 60 height 19
type input "0"
type input "3"
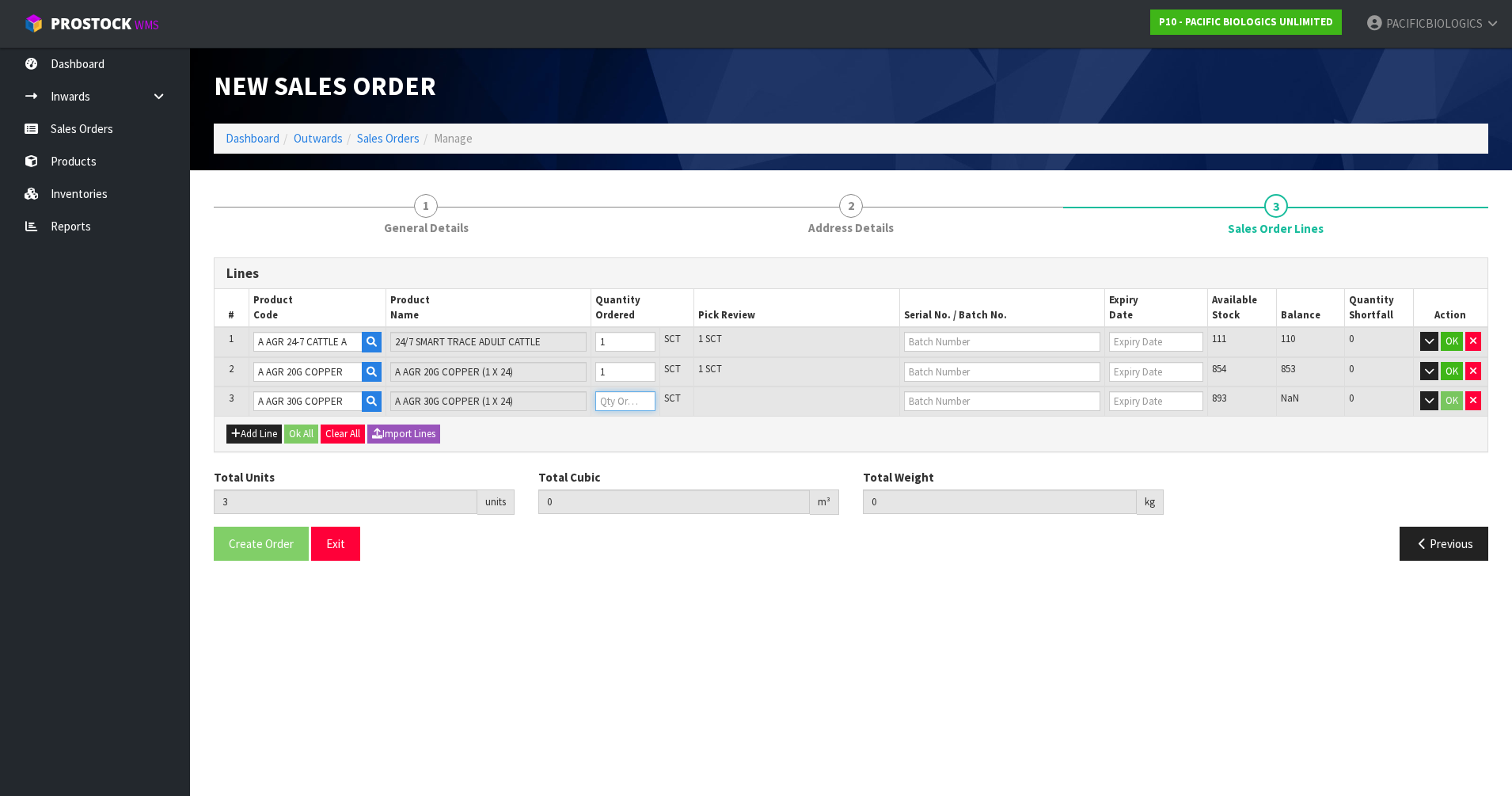
type input "0.002442"
type input "2.9"
type input "1"
click at [268, 433] on button "Add Line" at bounding box center [254, 434] width 56 height 19
type input "0"
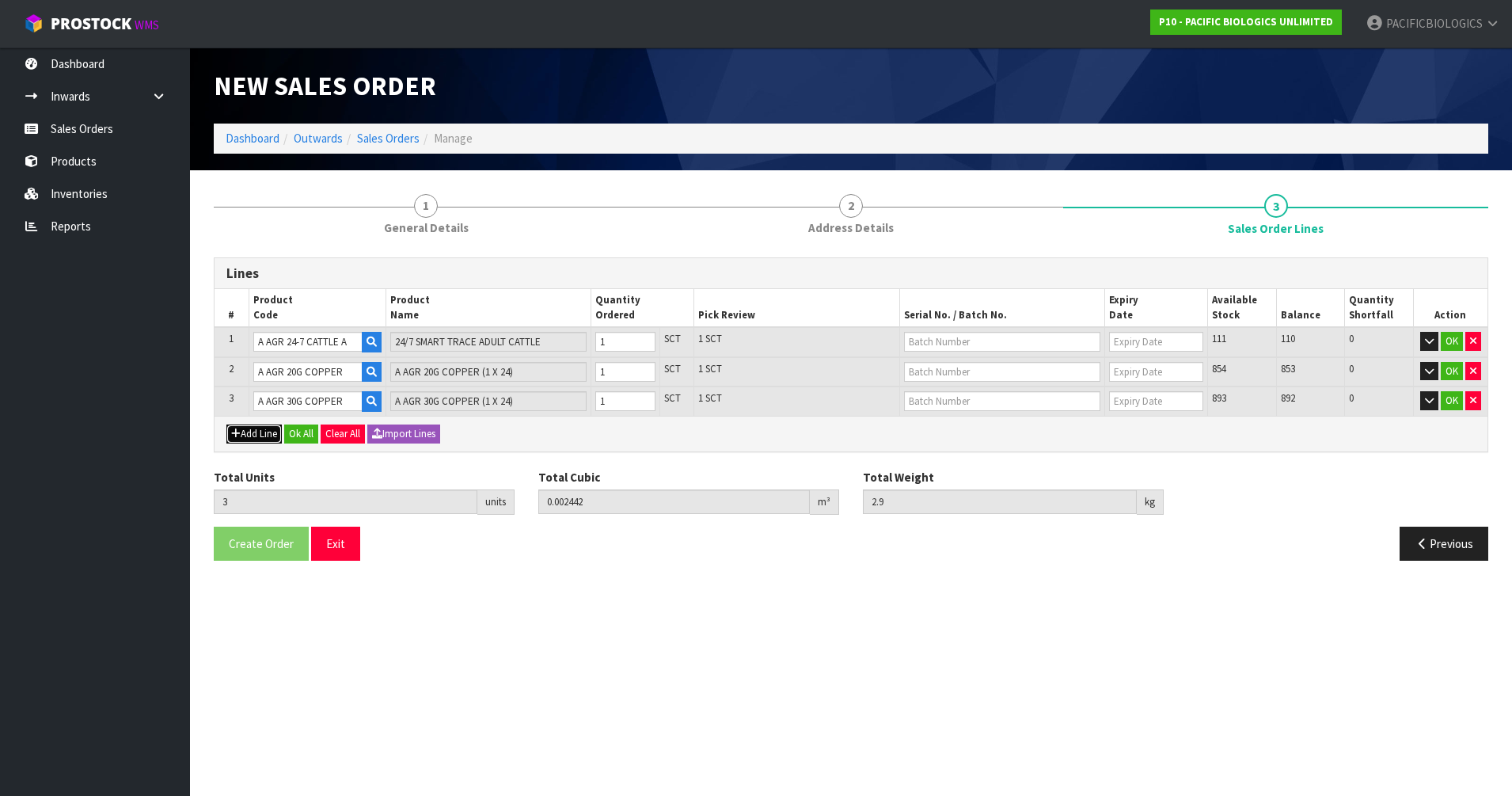
type input "0"
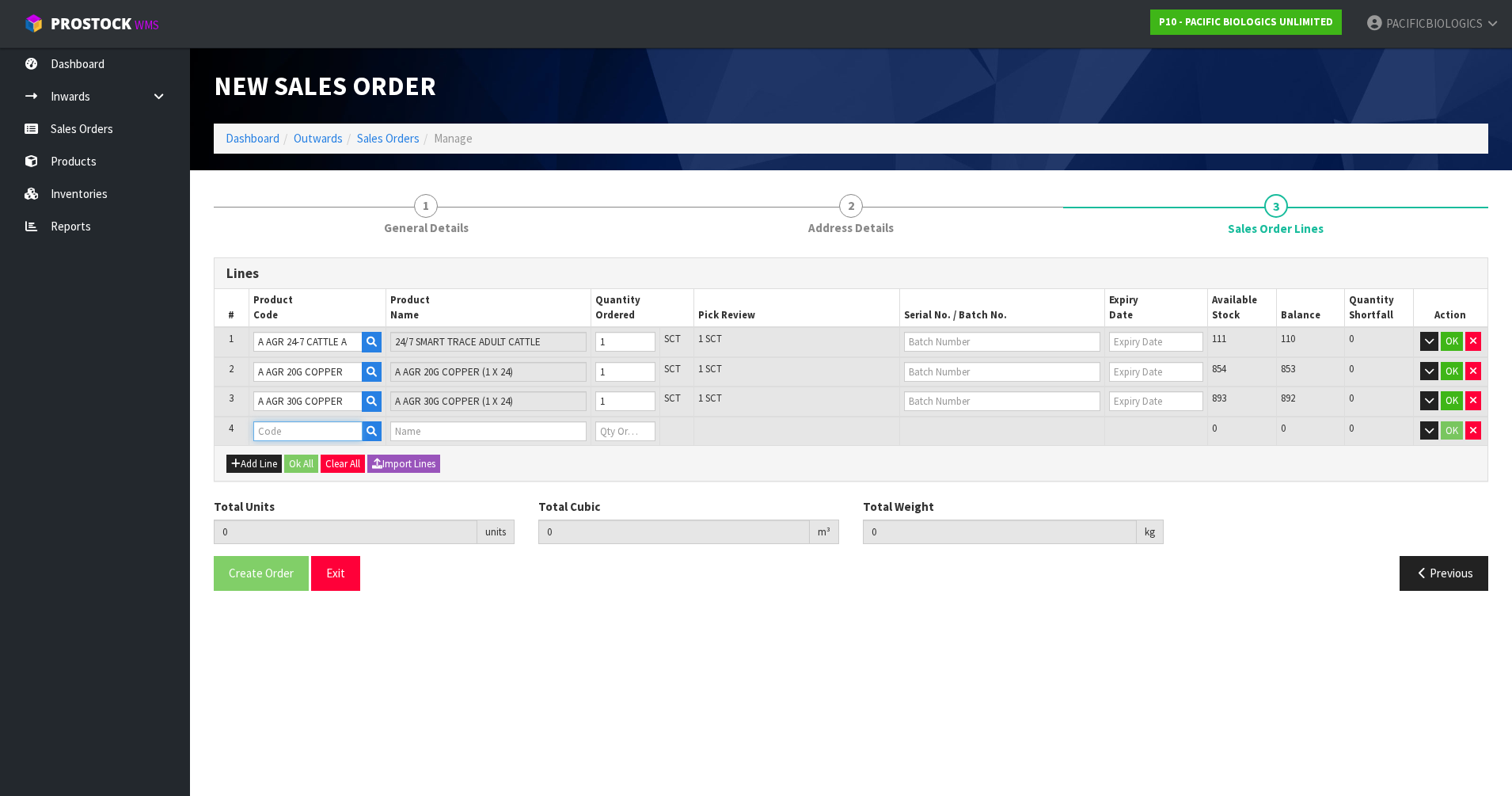
click at [272, 430] on input "text" at bounding box center [308, 430] width 109 height 19
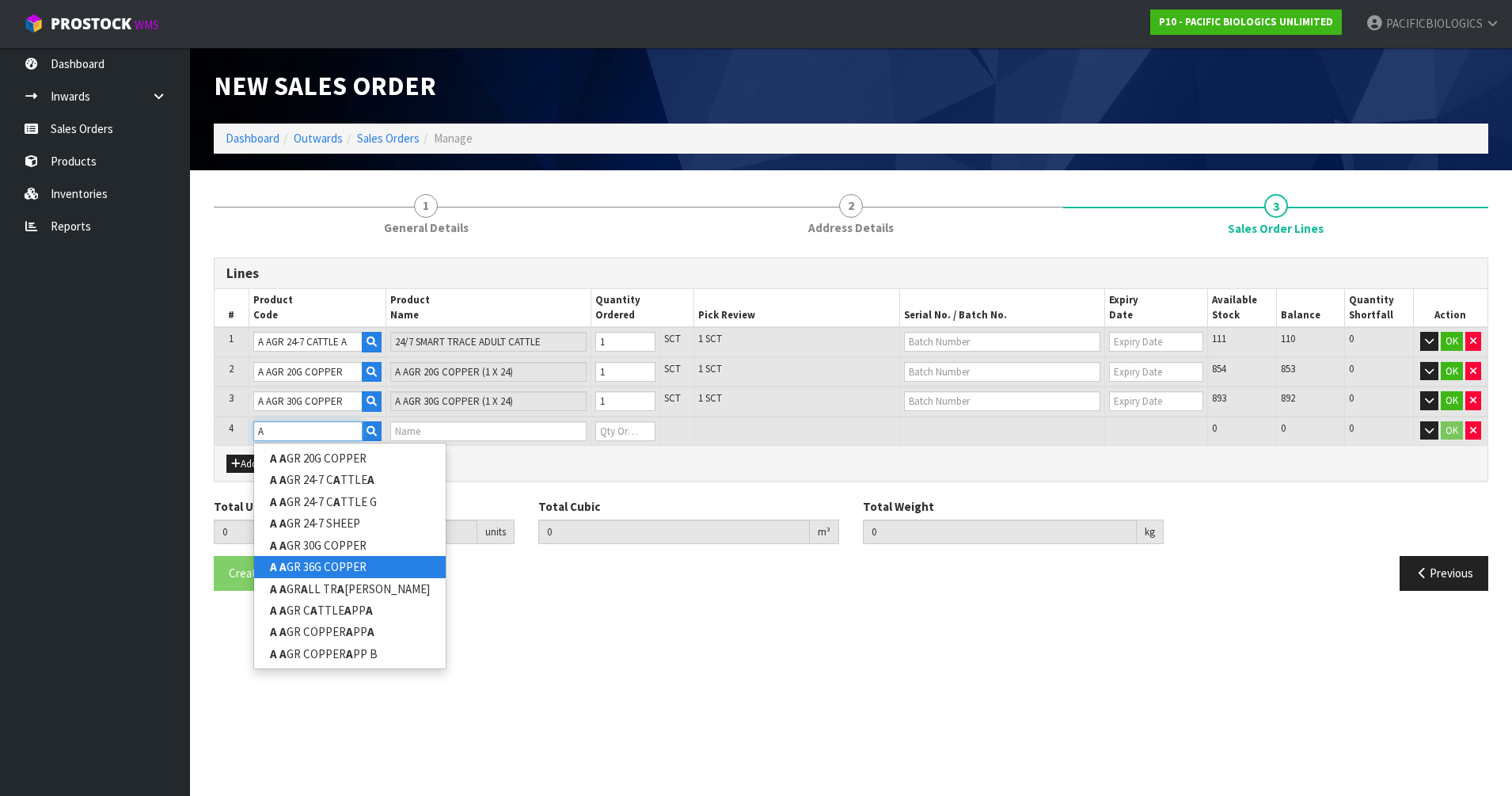
type input "A"
click at [362, 569] on link "A A GR 36G COPPER" at bounding box center [350, 566] width 192 height 21
type input "A AGR 36G COPPER"
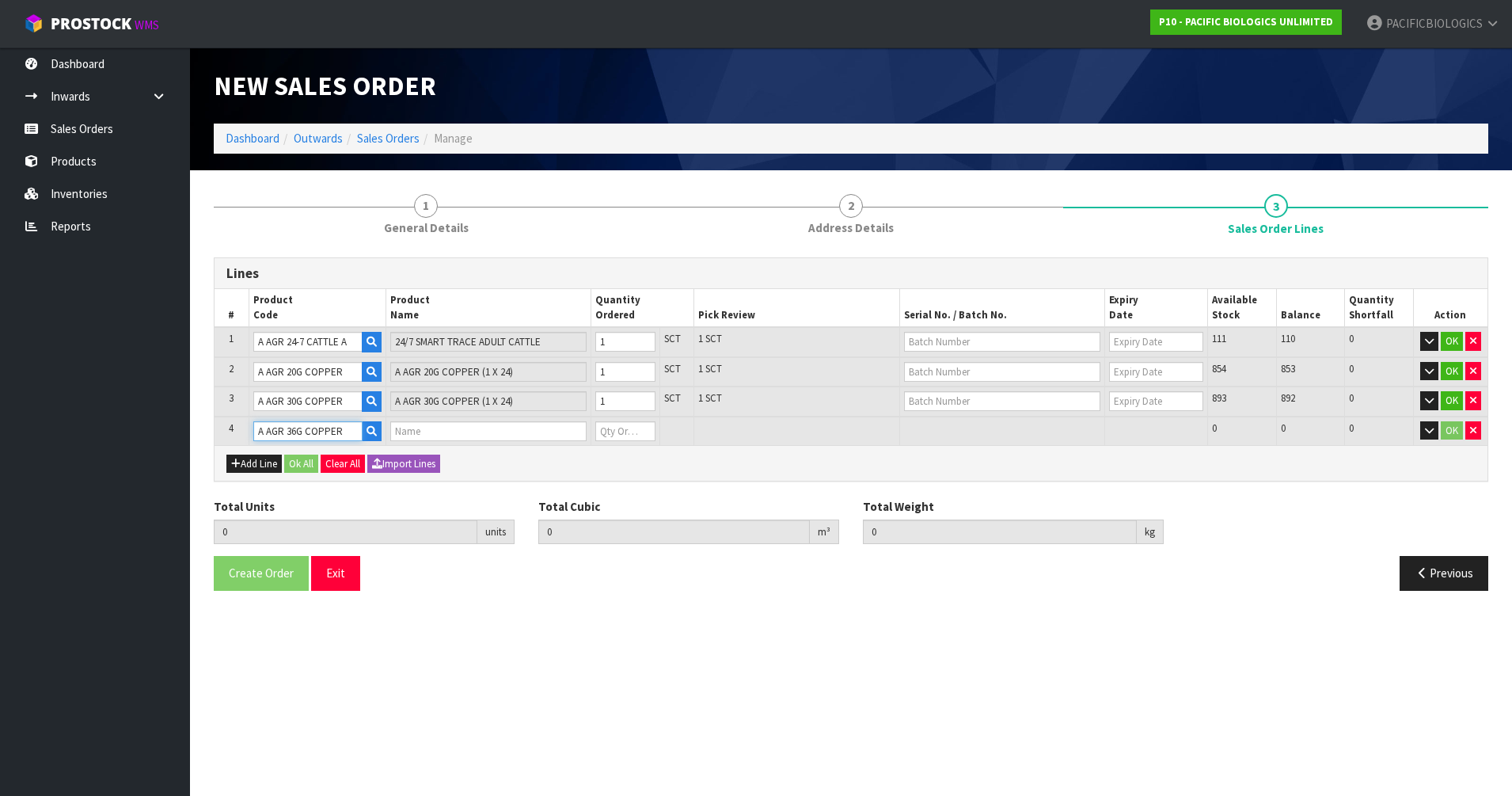
type input "3"
type input "0.002442"
type input "2.9"
type input "A AGR 36G COPPER (1 X 24)"
type input "0"
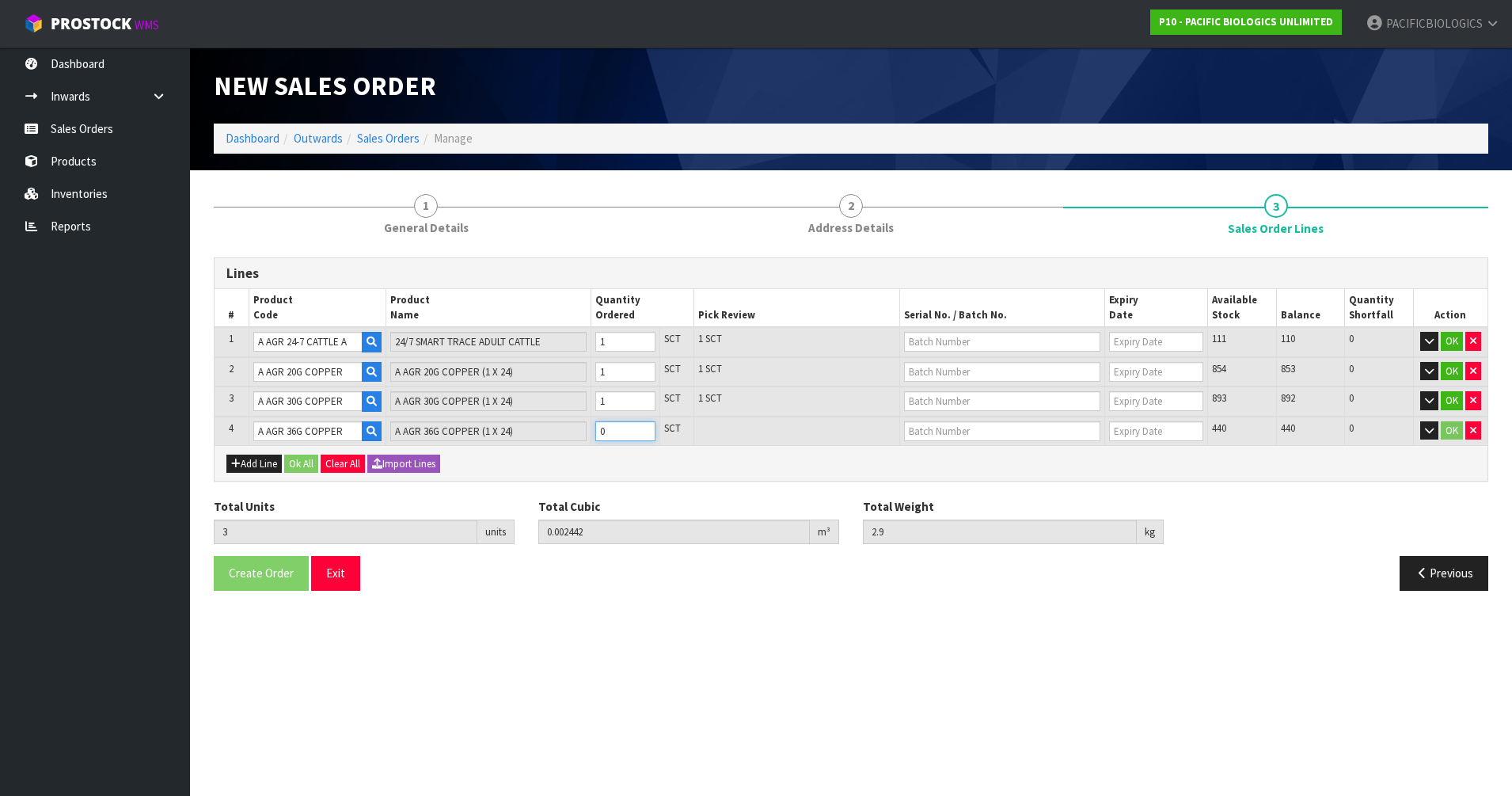
click at [623, 429] on input "0" at bounding box center [625, 430] width 60 height 19
type input "0"
type input "4"
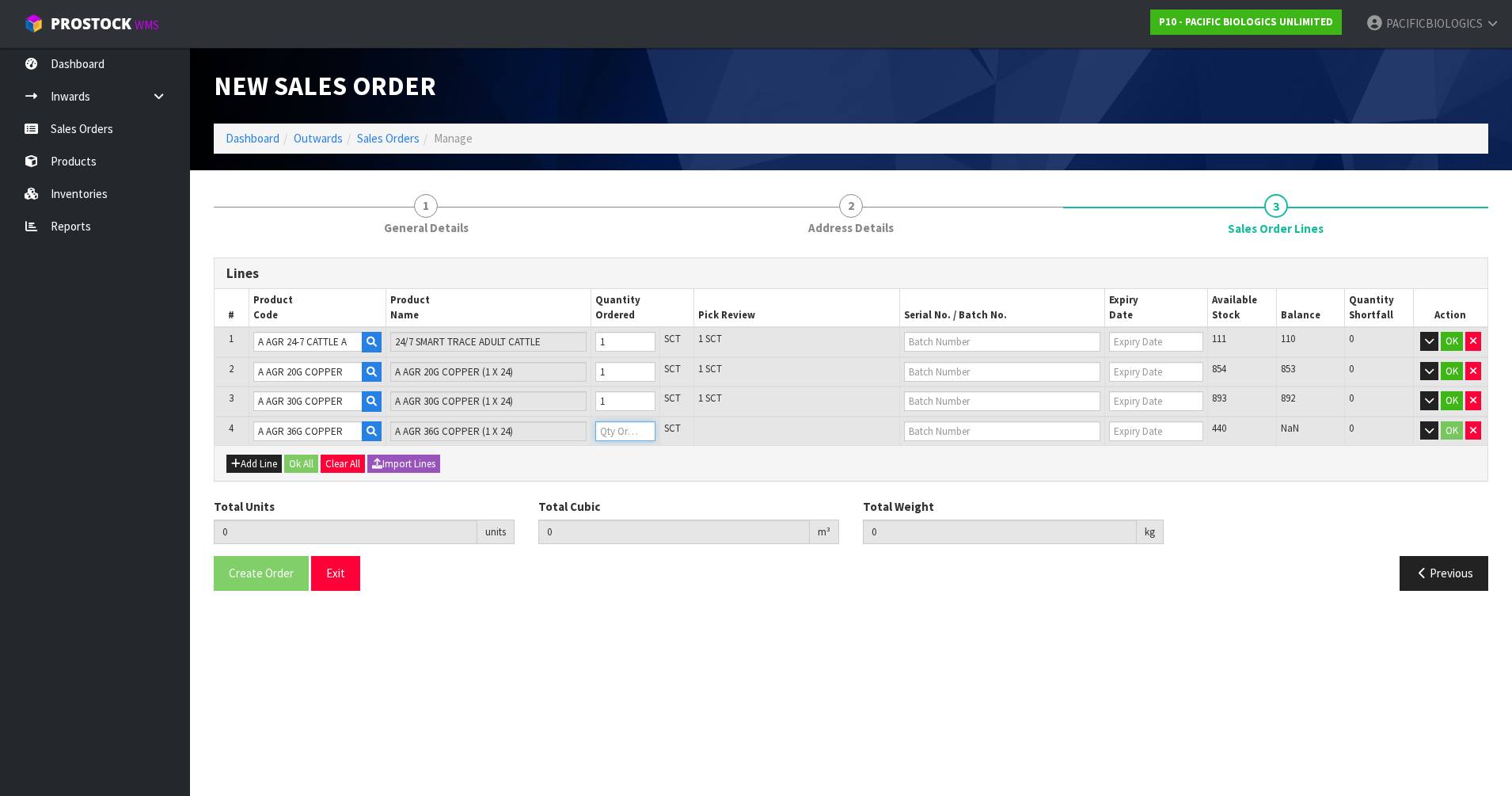
type input "0.003183"
type input "3.85"
type input "1"
click at [254, 463] on button "Add Line" at bounding box center [254, 464] width 56 height 19
type input "0"
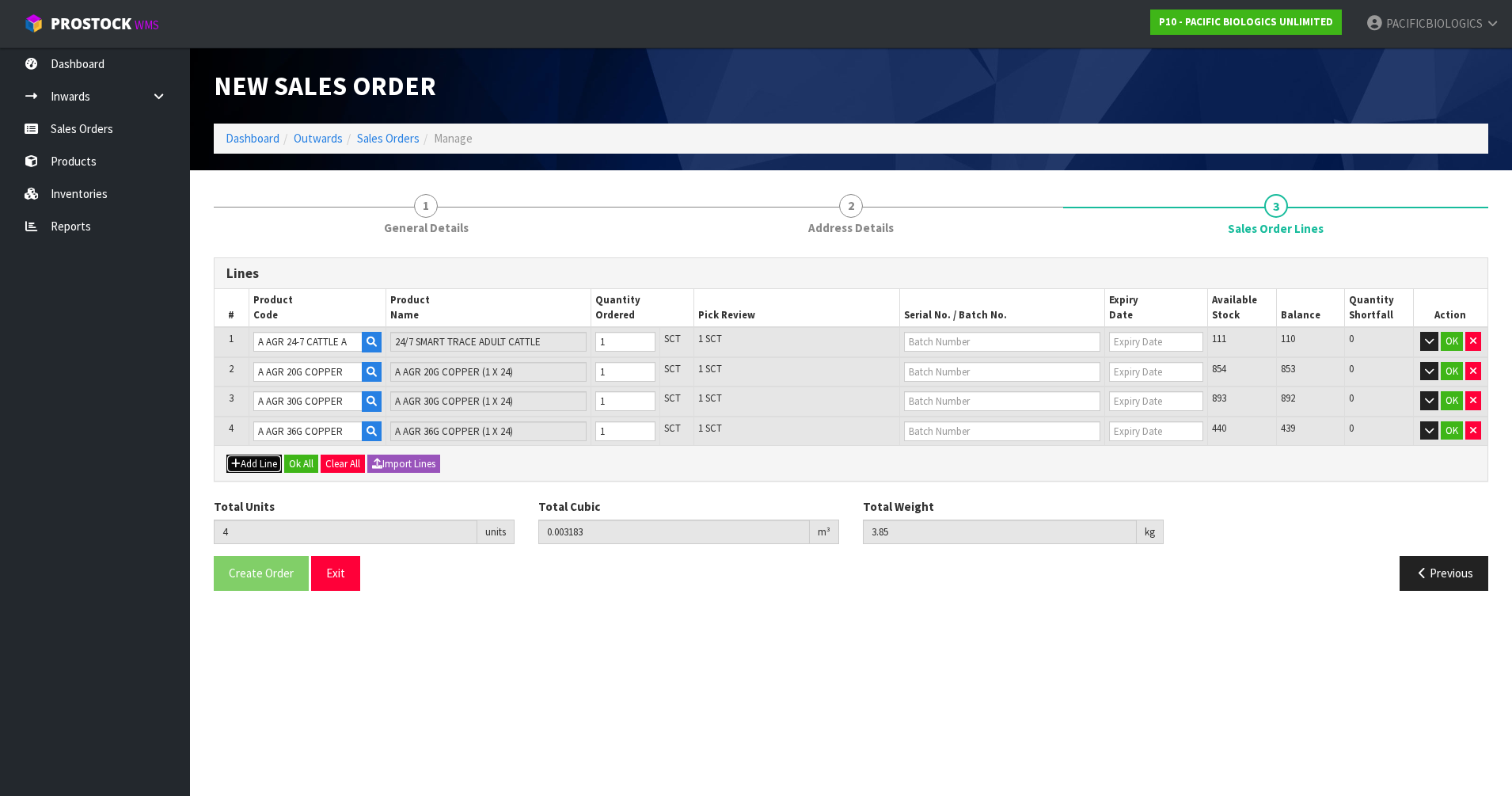
type input "0"
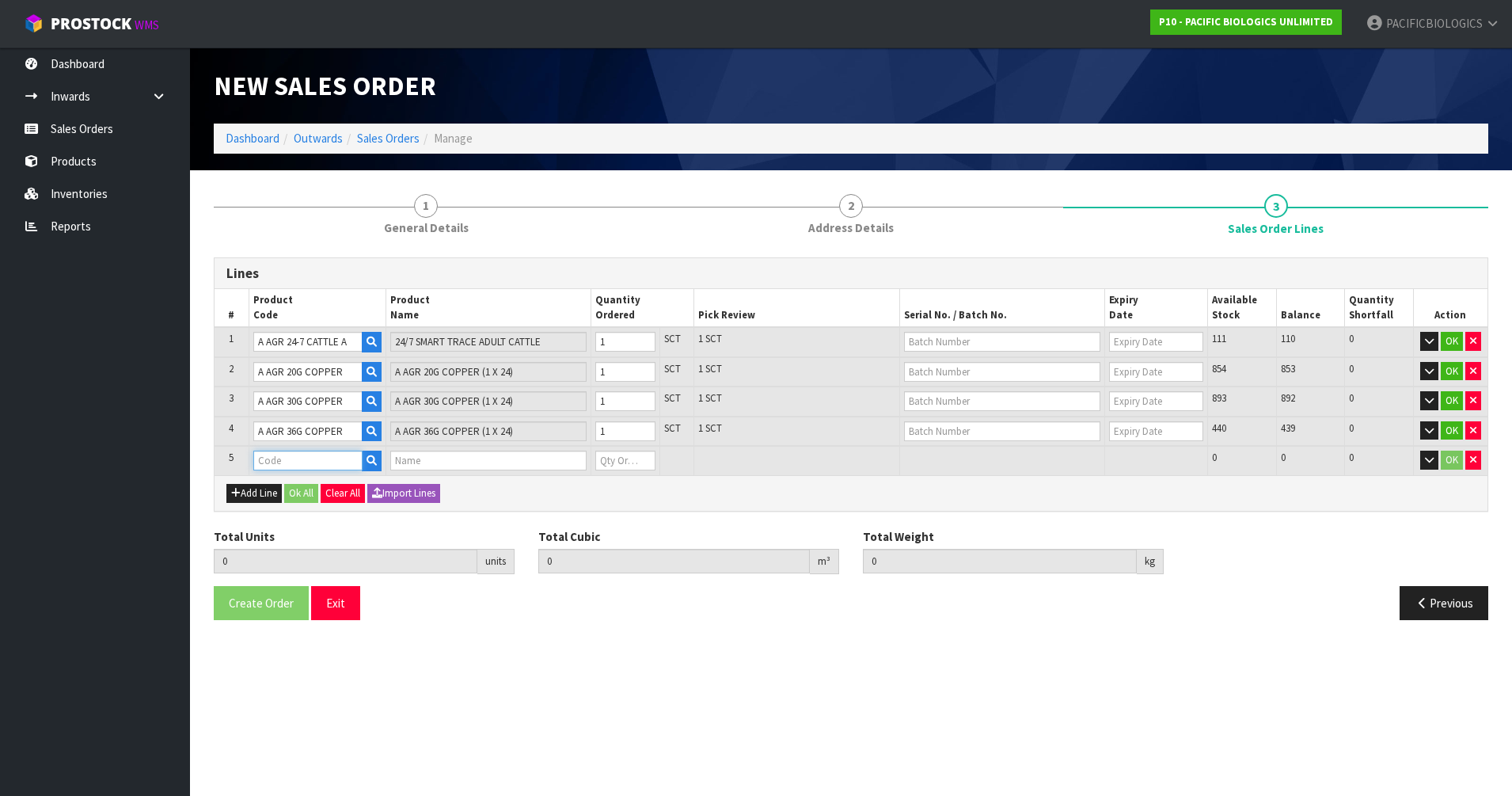
click at [258, 463] on input "text" at bounding box center [308, 460] width 109 height 19
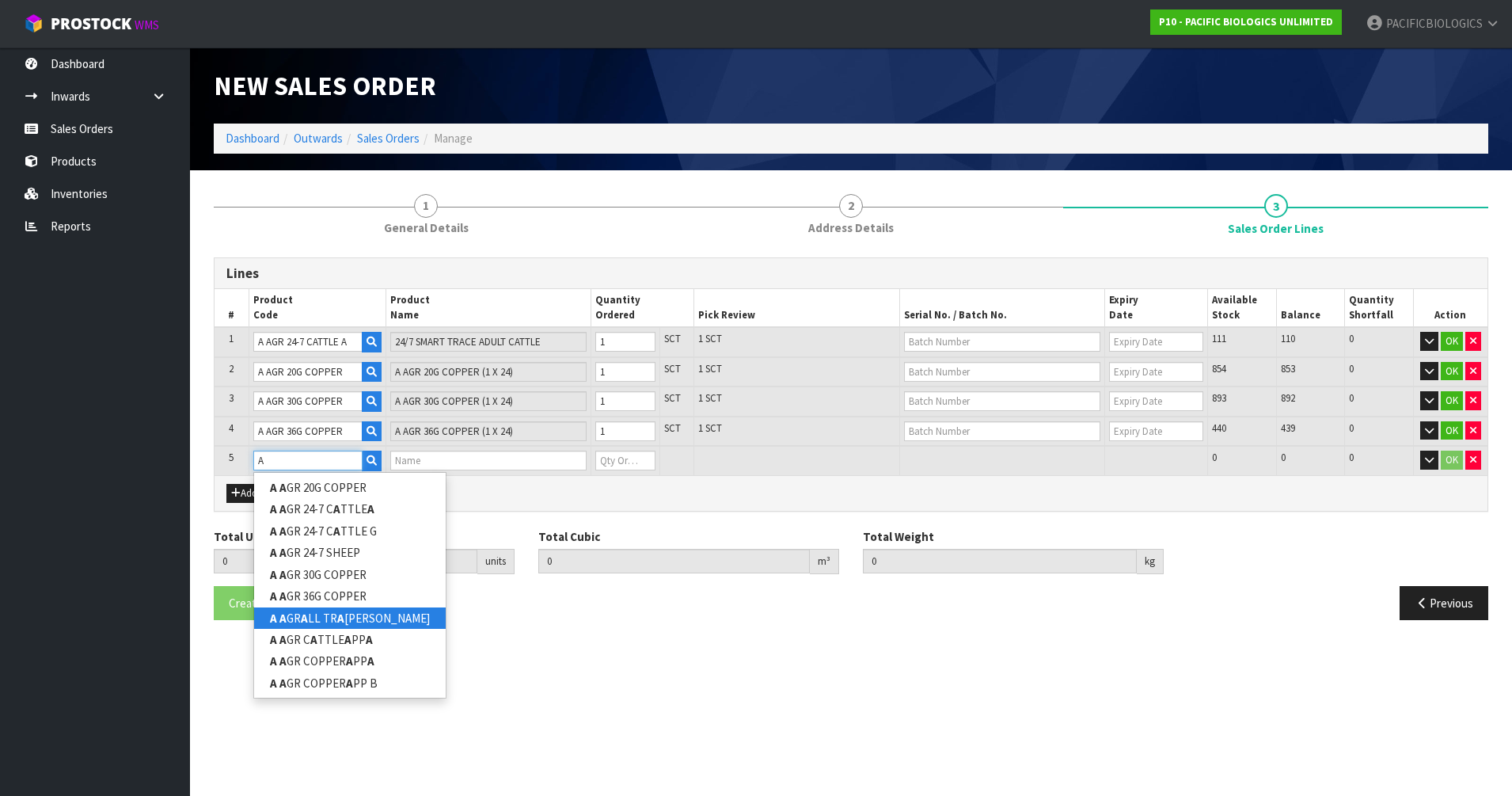
type input "A"
click at [367, 616] on link "A A GR A LL TR A [PERSON_NAME]" at bounding box center [350, 617] width 192 height 21
type input "A AGR ALL TRACE BOLUS"
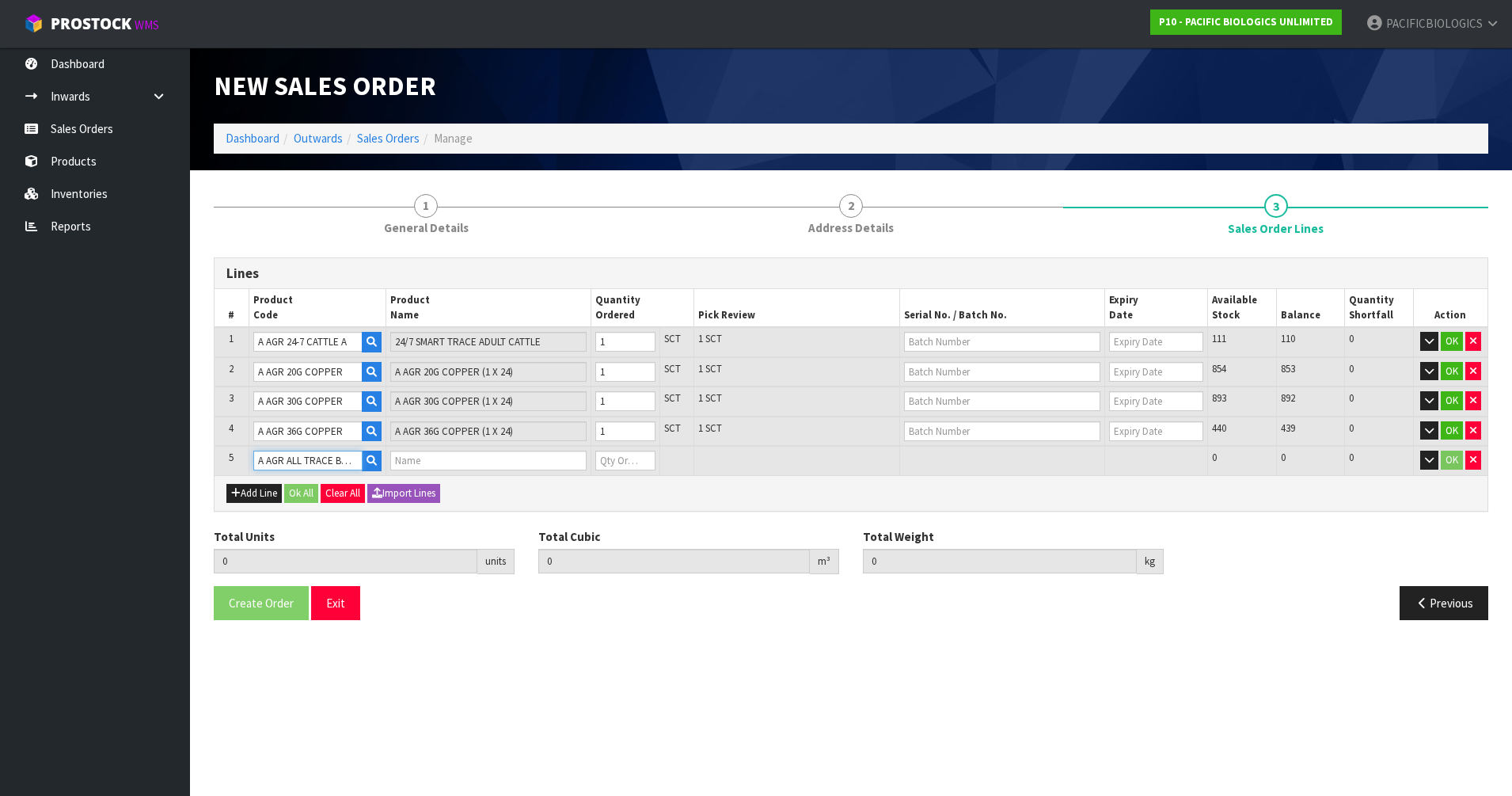
type input "4"
type input "0.003183"
type input "3.85"
type input "ALL TRACES BOLUS (1 X 20)"
type input "0"
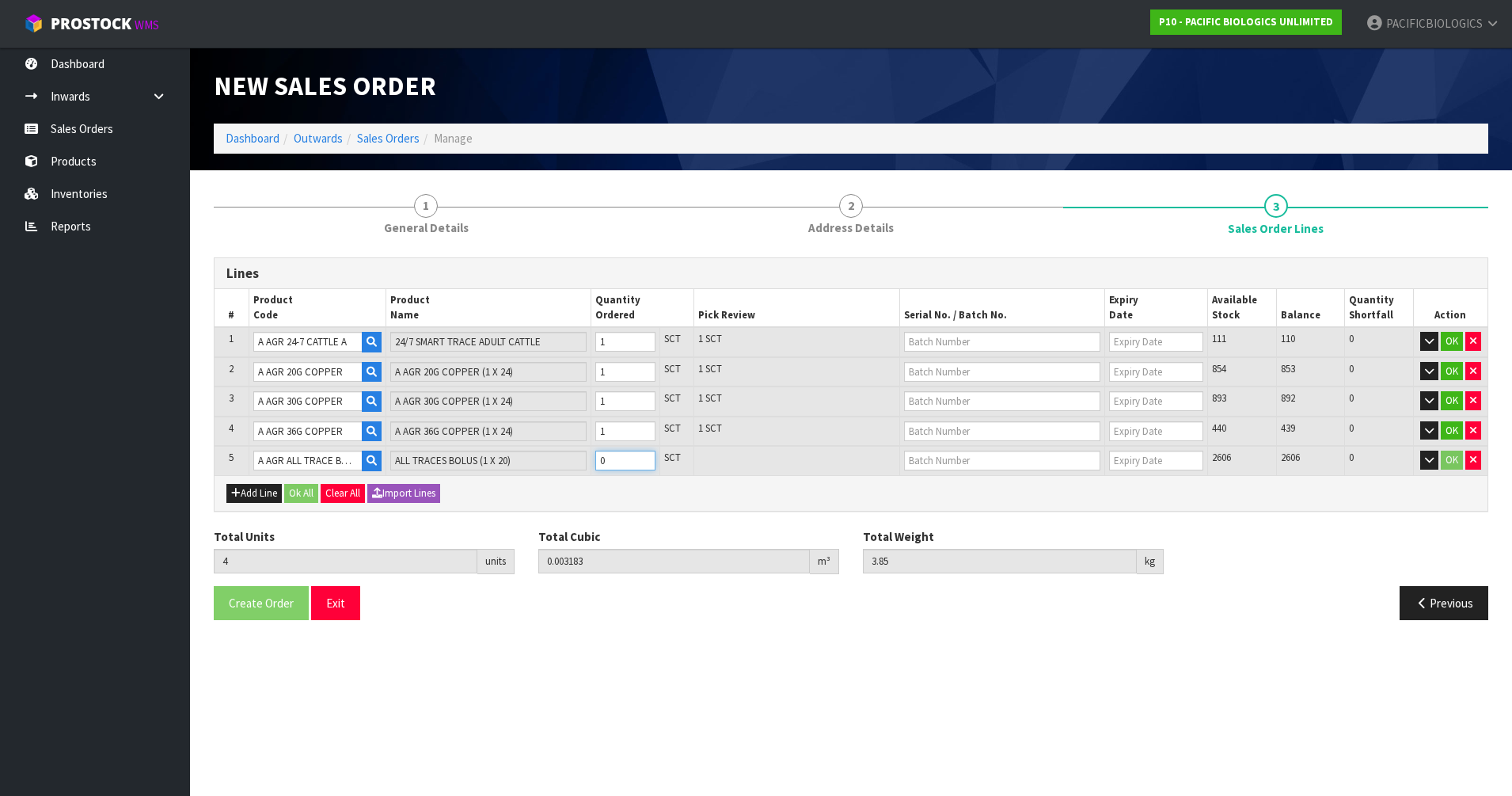
click at [628, 457] on input "0" at bounding box center [625, 460] width 60 height 19
type input "0"
type input "5"
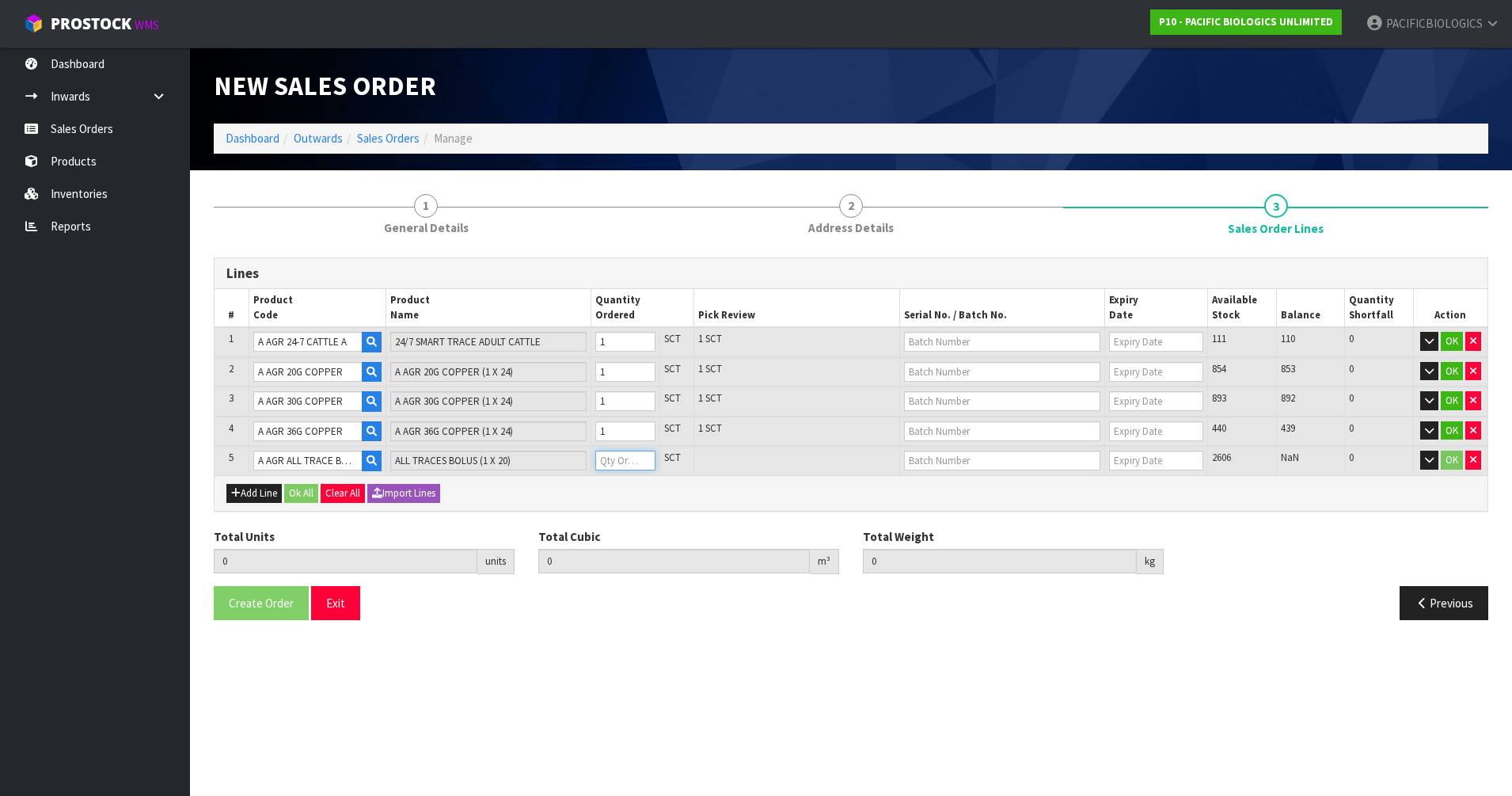
type input "0.005958"
type input "5.85"
type input "1"
click at [249, 493] on button "Add Line" at bounding box center [254, 493] width 56 height 19
type input "0"
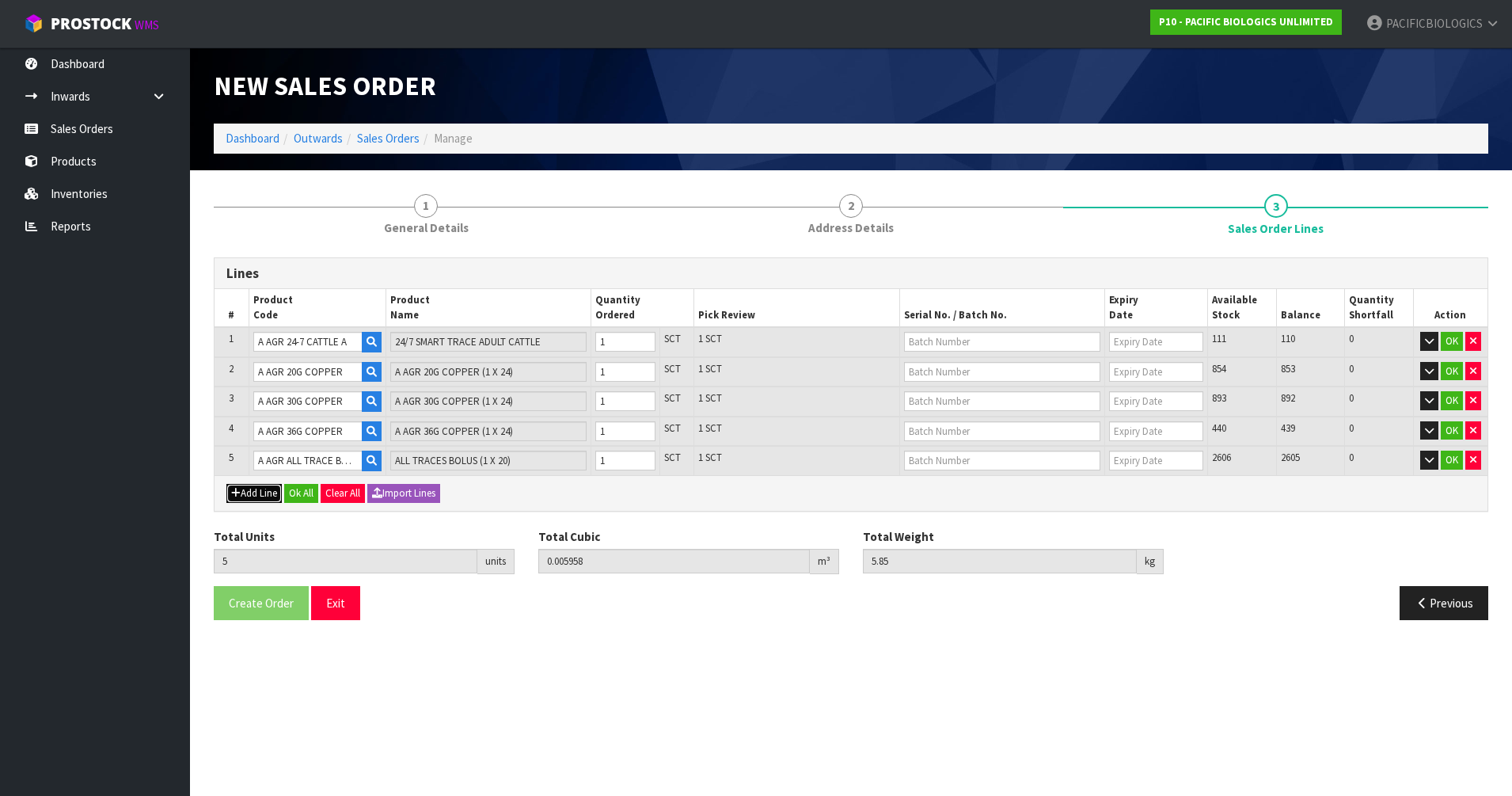
type input "0"
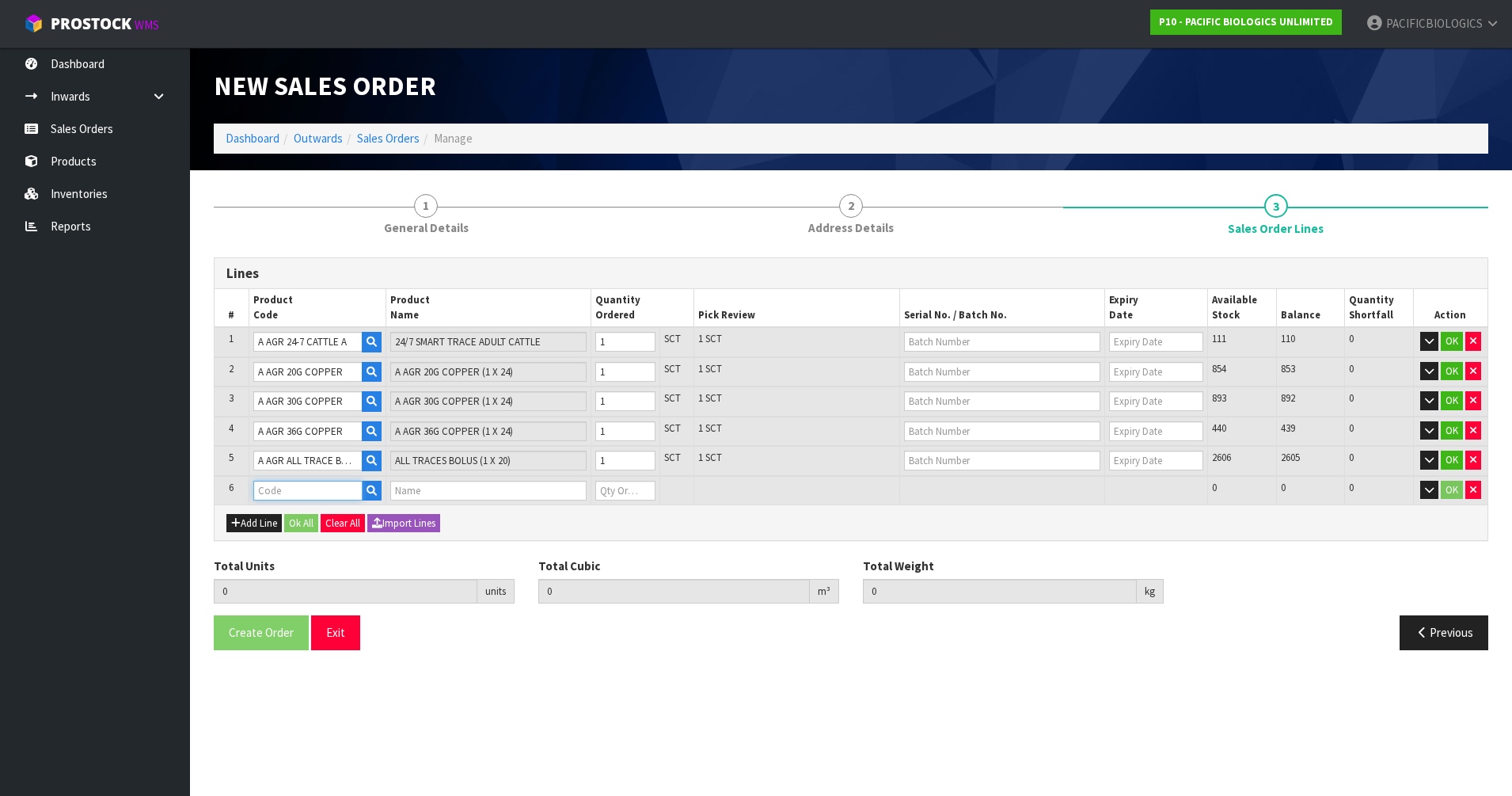
click at [277, 492] on input "text" at bounding box center [308, 490] width 109 height 19
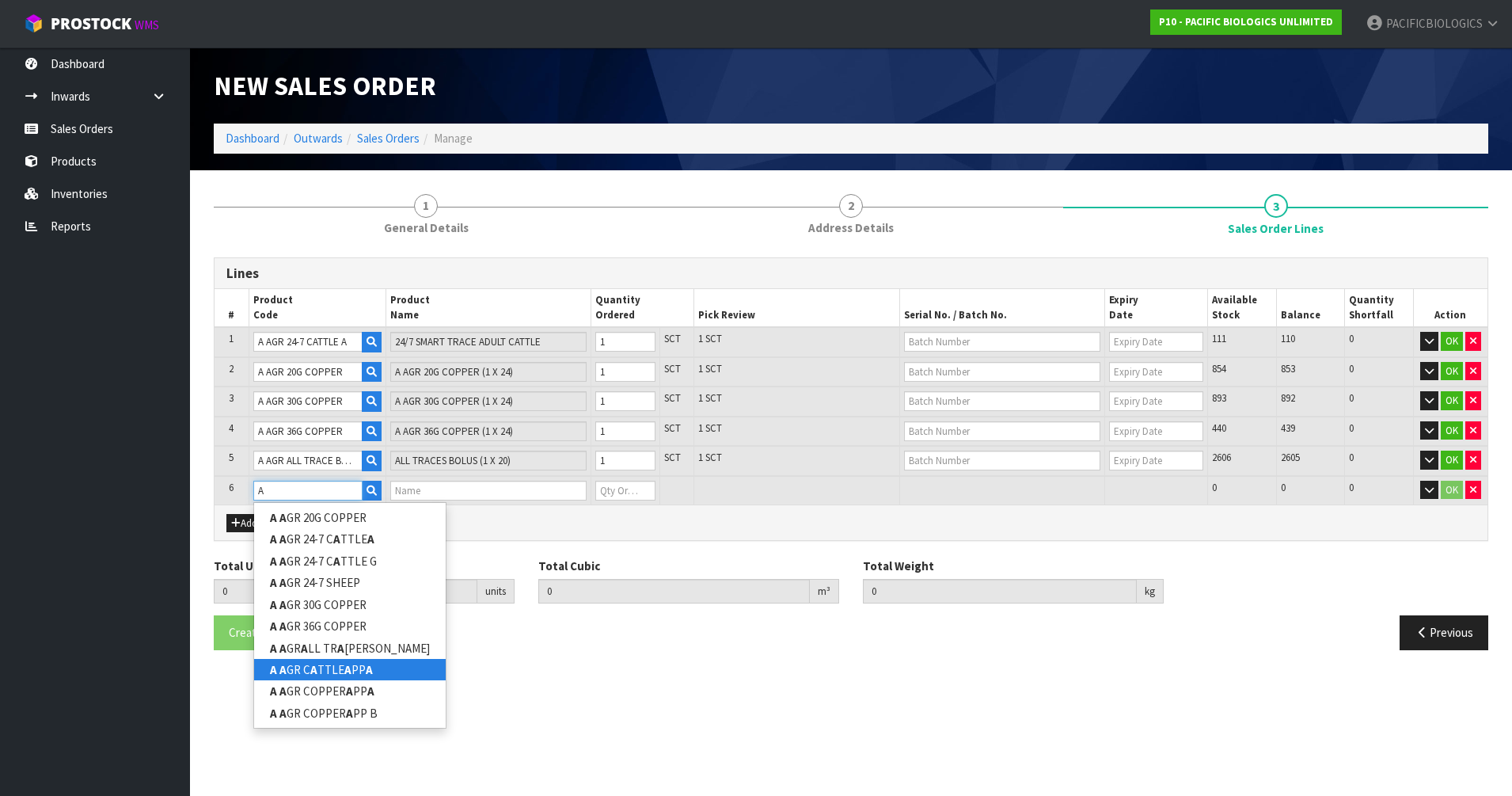
type input "A"
click at [370, 672] on strong "A" at bounding box center [369, 669] width 7 height 15
type input "A AGR CATTLE APP A"
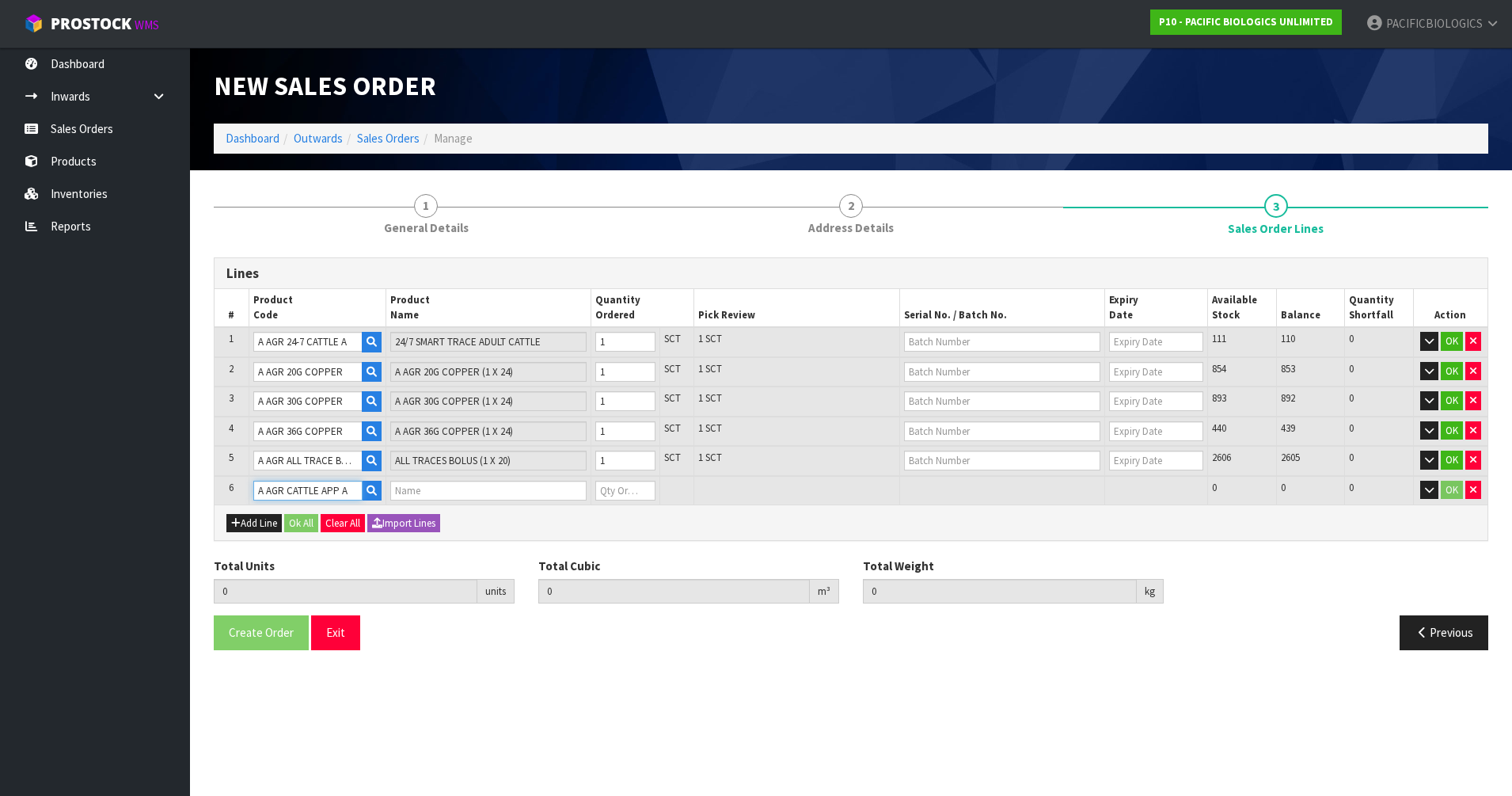
type input "5"
type input "0.005958"
type input "5.85"
type input "CATTLE APPLICATOR ALL TRACE"
type input "0"
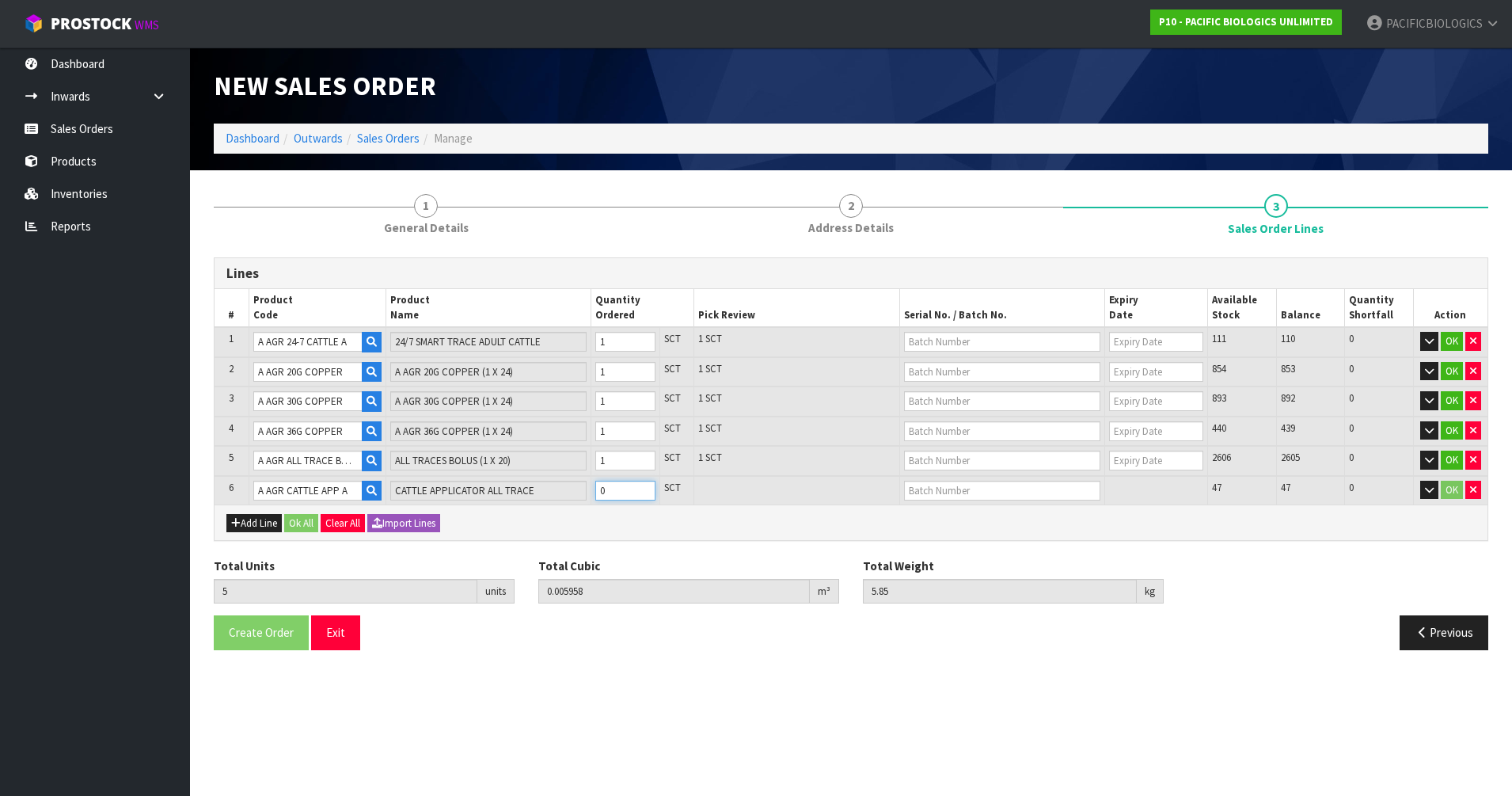
click at [613, 489] on input "0" at bounding box center [625, 490] width 60 height 19
type input "0"
type input "6"
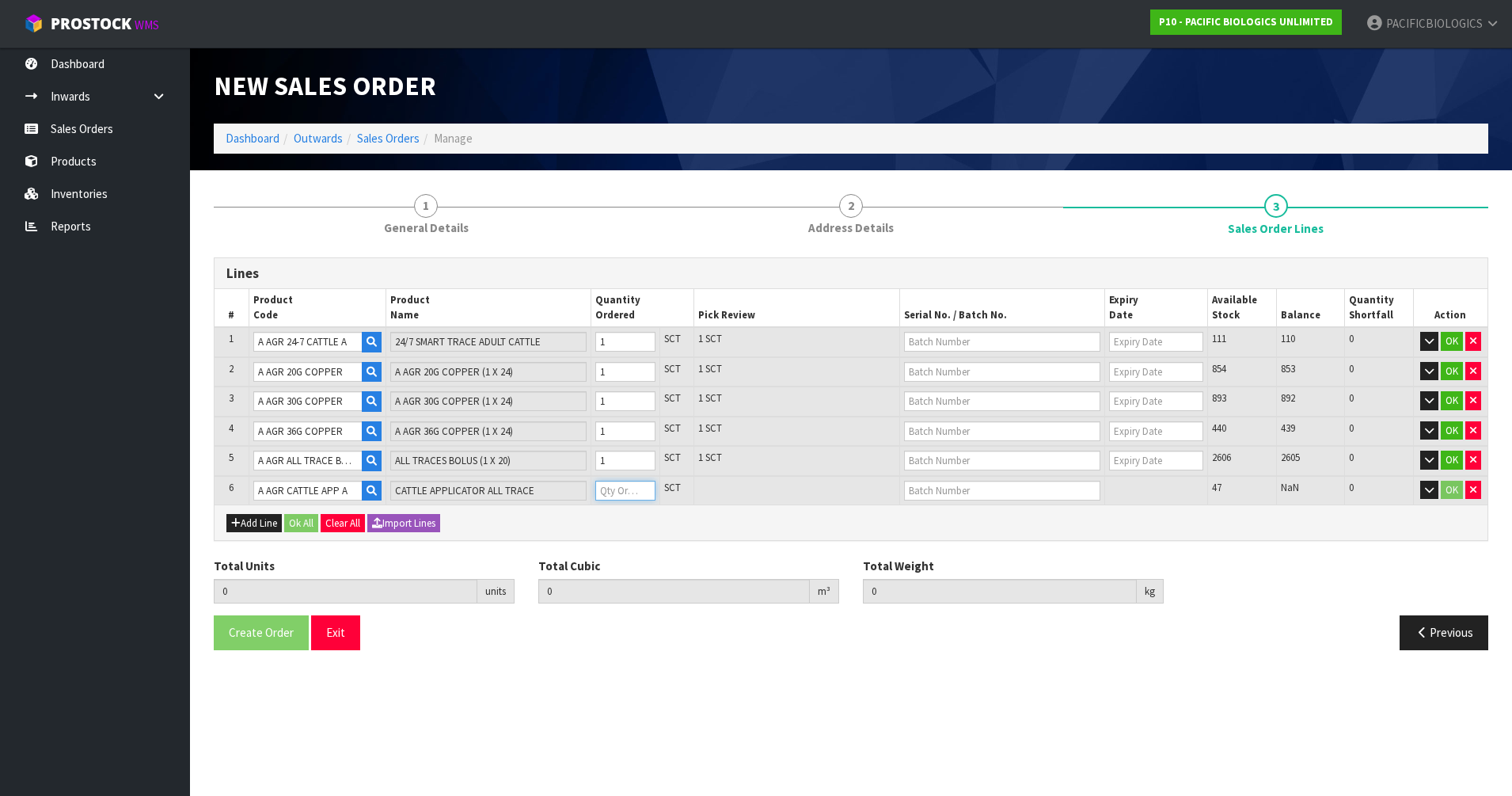
type input "0.013548"
type input "7.05"
type input "1"
click at [304, 527] on button "Ok All" at bounding box center [301, 523] width 34 height 19
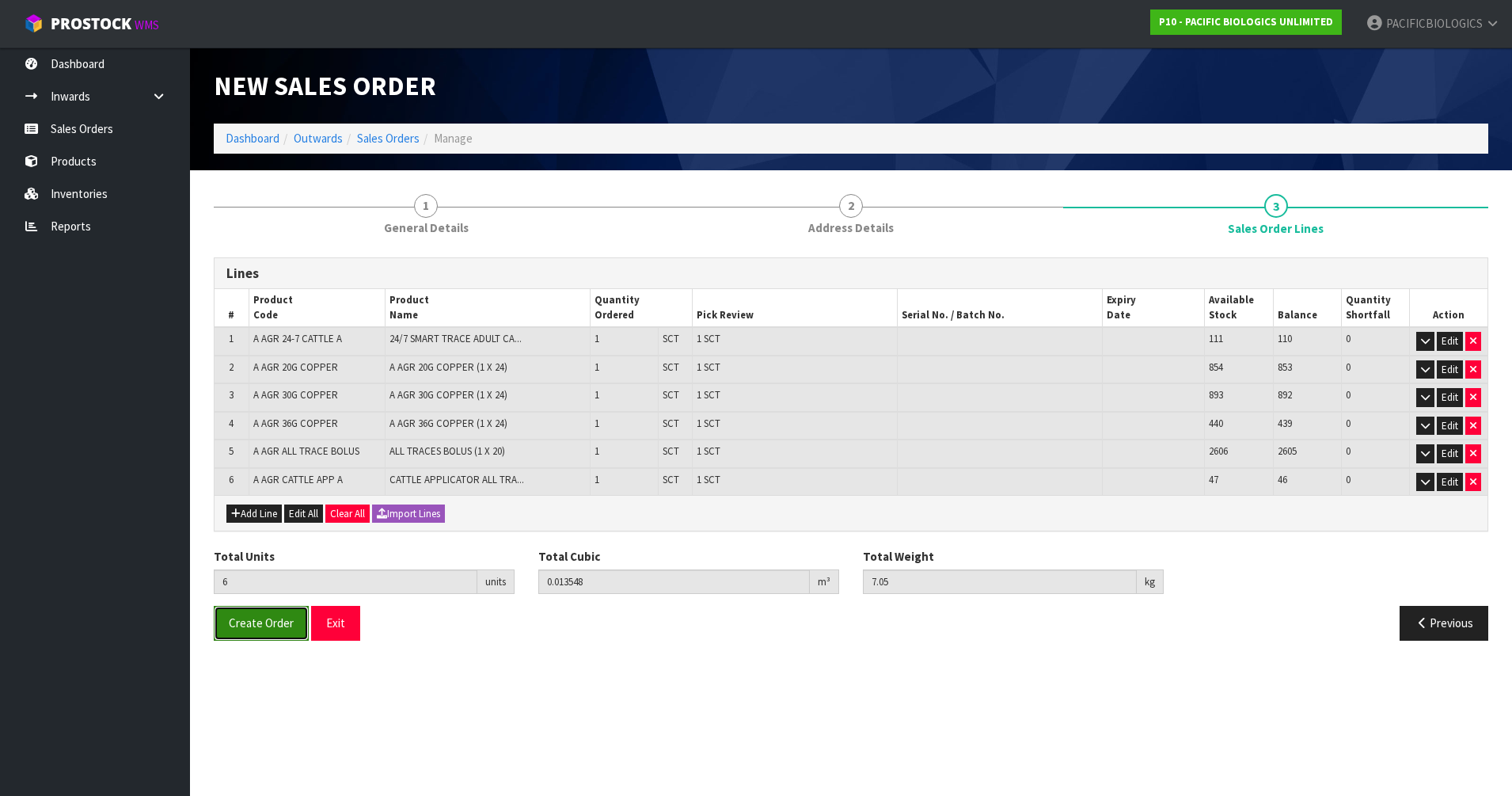
click at [258, 616] on span "Create Order" at bounding box center [261, 623] width 65 height 15
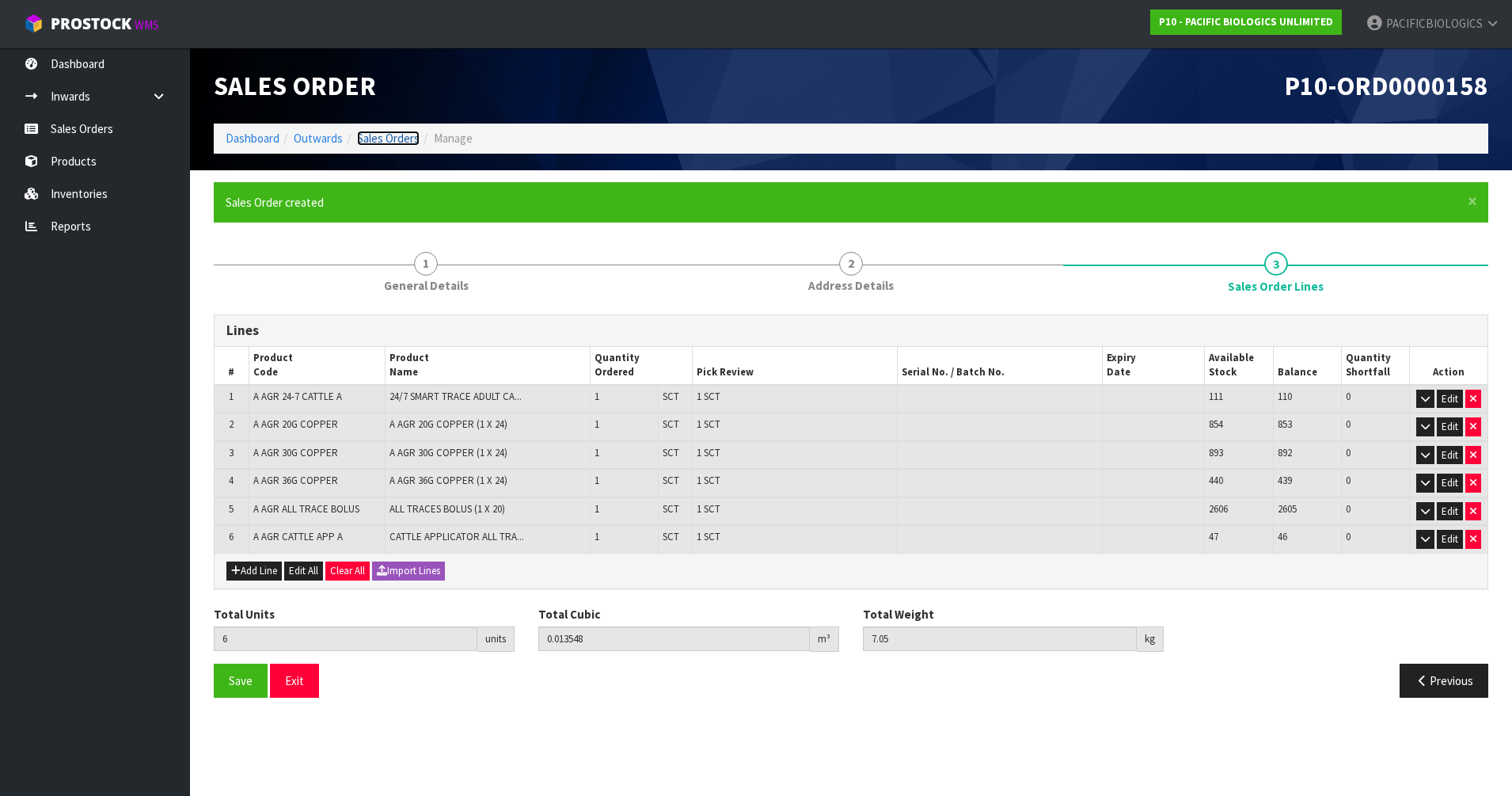
click at [374, 138] on link "Sales Orders" at bounding box center [389, 138] width 63 height 15
